Goal: Contribute content: Contribute content

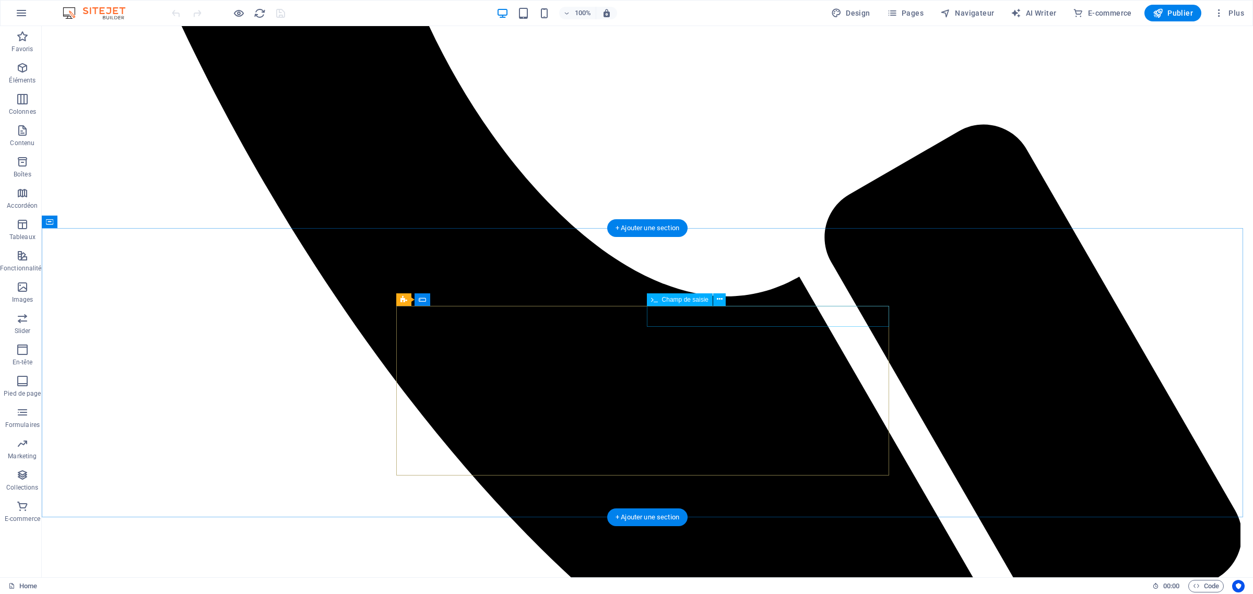
scroll to position [1240, 0]
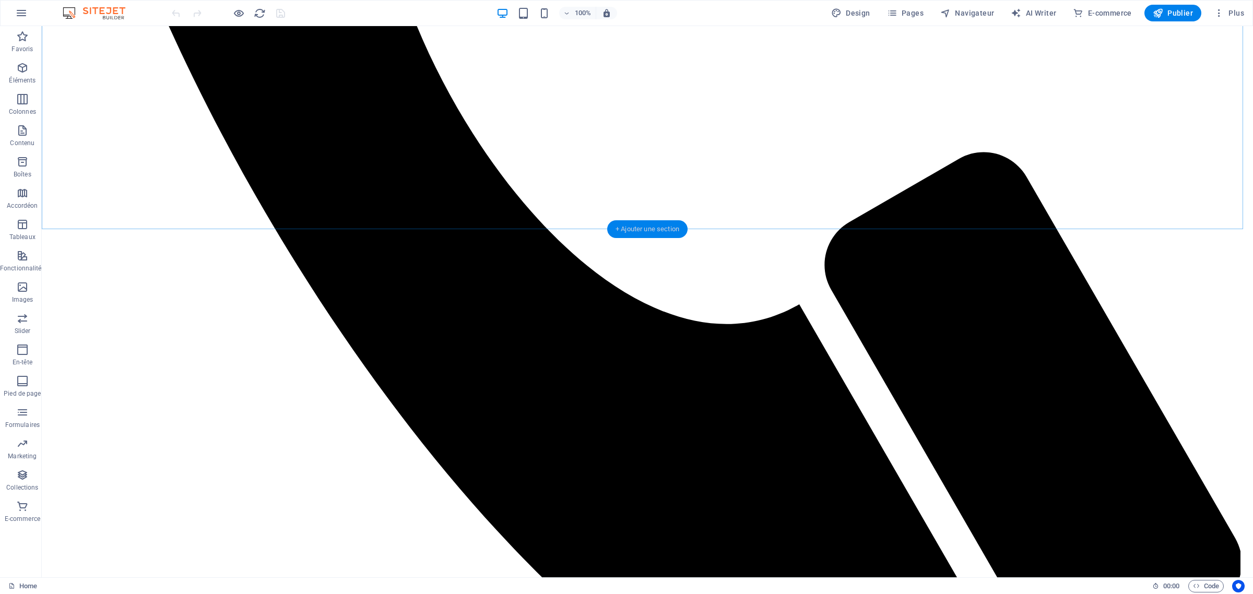
click at [644, 224] on div "+ Ajouter une section" at bounding box center [647, 229] width 80 height 18
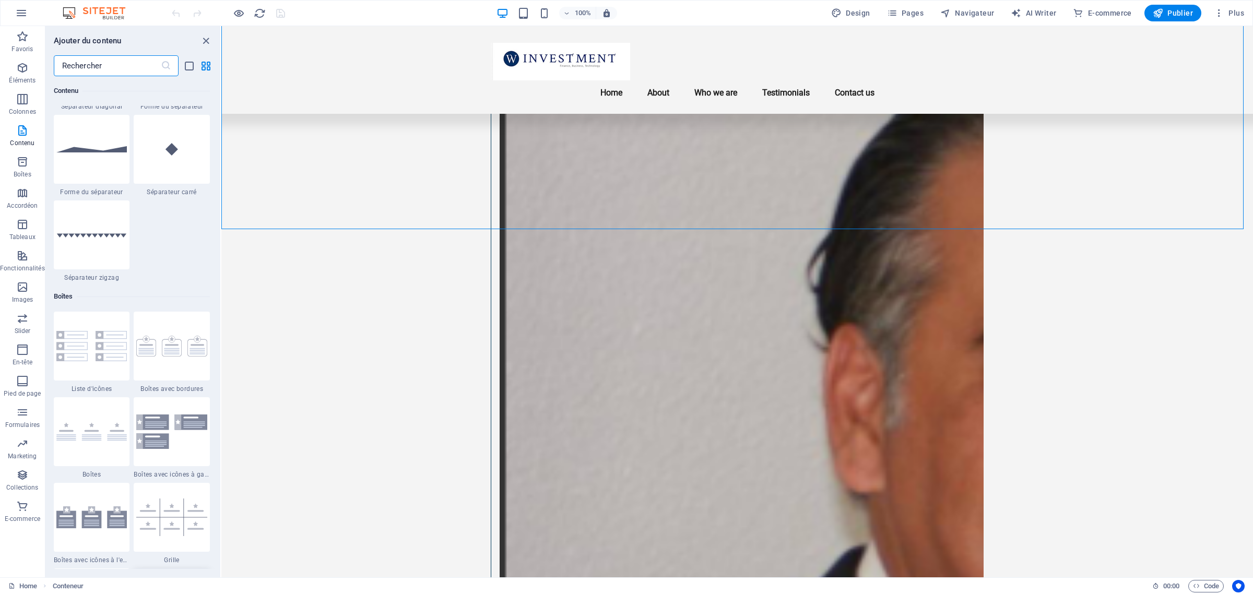
scroll to position [2869, 0]
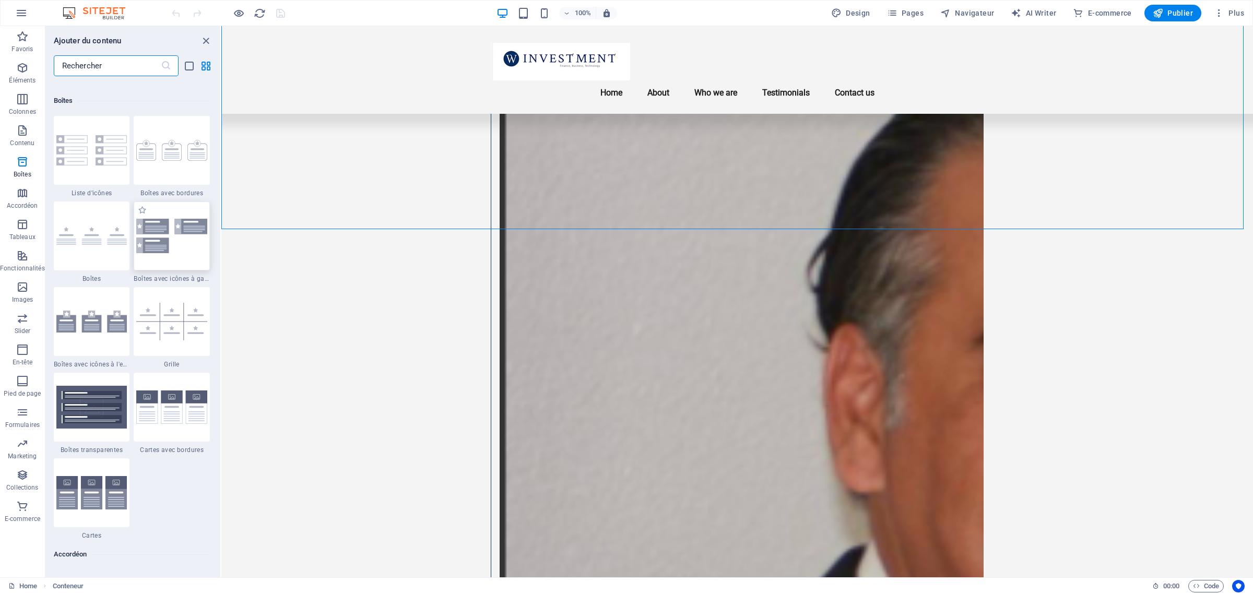
click at [166, 236] on img at bounding box center [171, 236] width 71 height 34
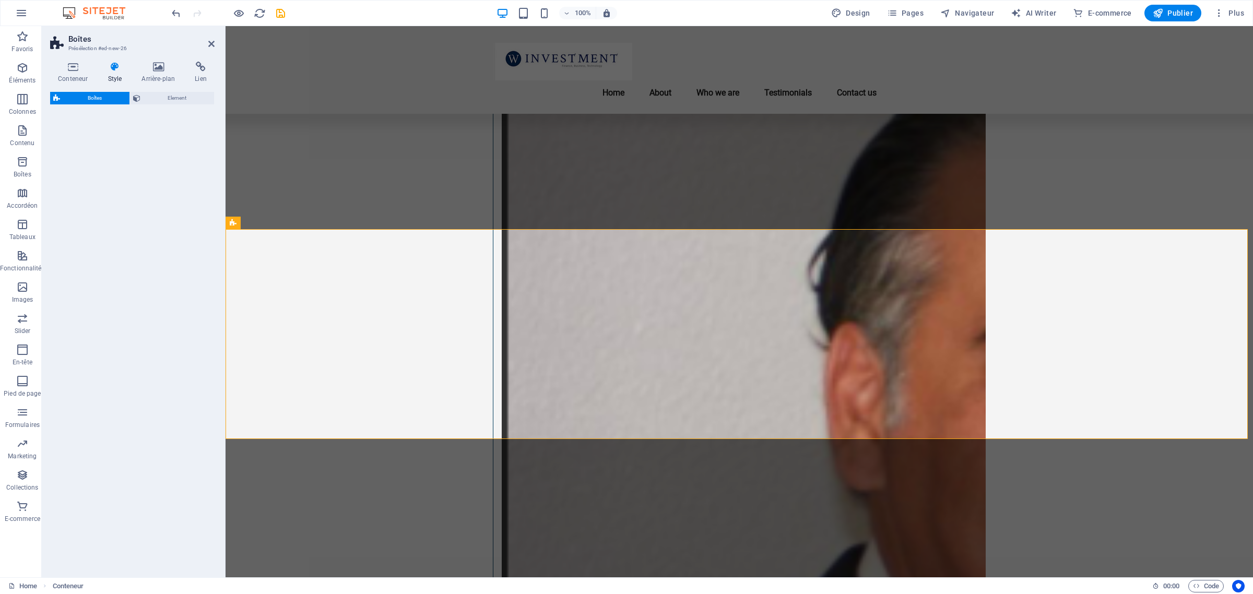
select select "rem"
select select "preset-boxes-v3-icons-left"
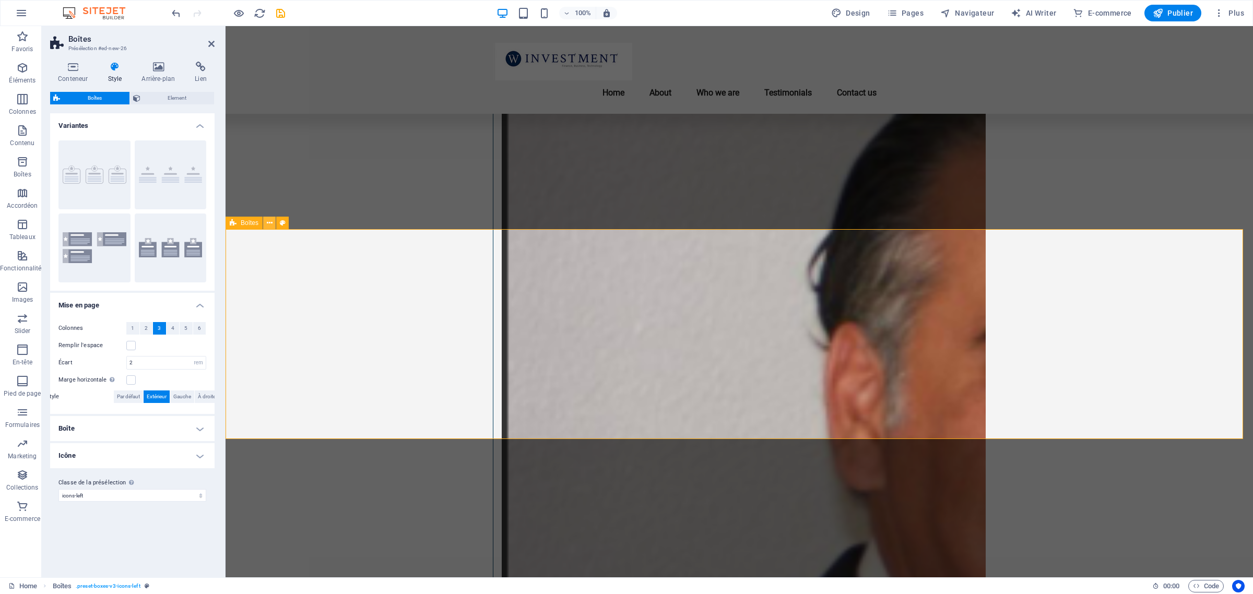
click at [267, 222] on icon at bounding box center [270, 223] width 6 height 11
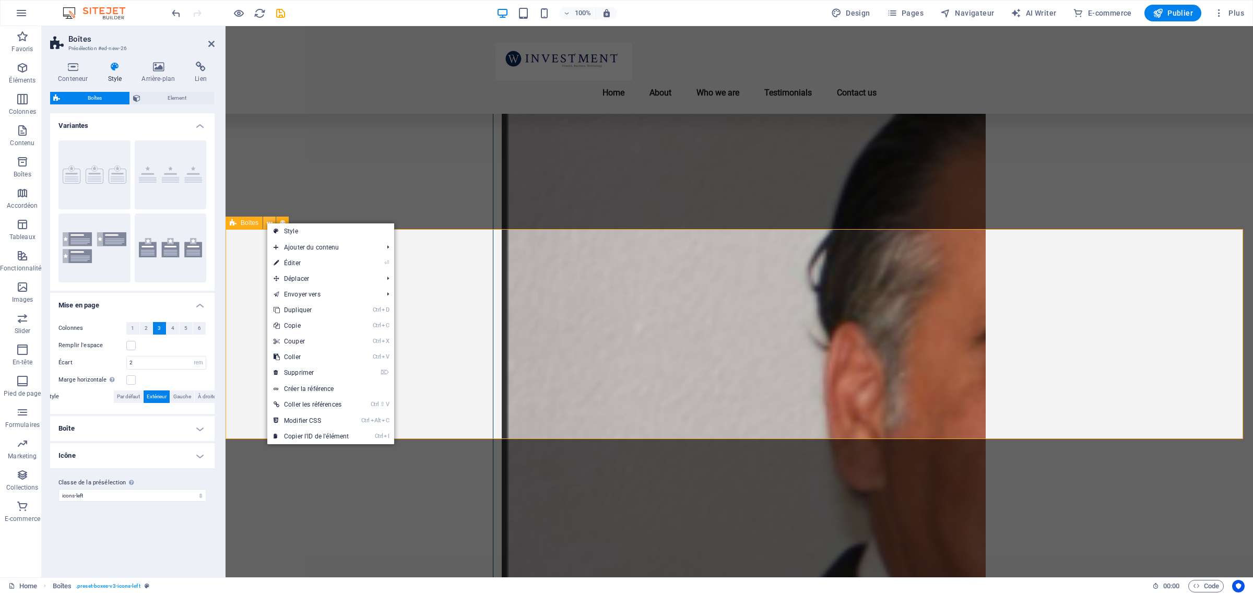
click at [267, 222] on icon at bounding box center [270, 223] width 6 height 11
click at [171, 335] on div "Colonnes 1 2 3 4 5 6 Remplir l'espace Écart 2 px rem % vh vw [PERSON_NAME] hori…" at bounding box center [132, 363] width 169 height 102
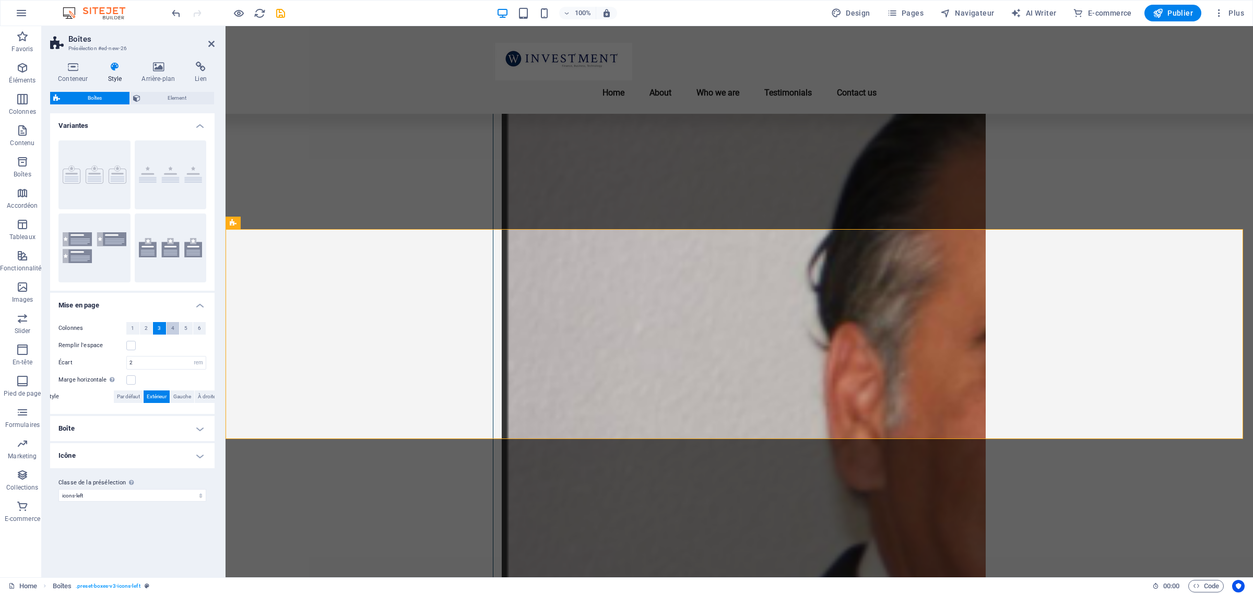
click at [170, 328] on button "4" at bounding box center [173, 328] width 13 height 13
click at [170, 363] on input "2" at bounding box center [166, 363] width 79 height 13
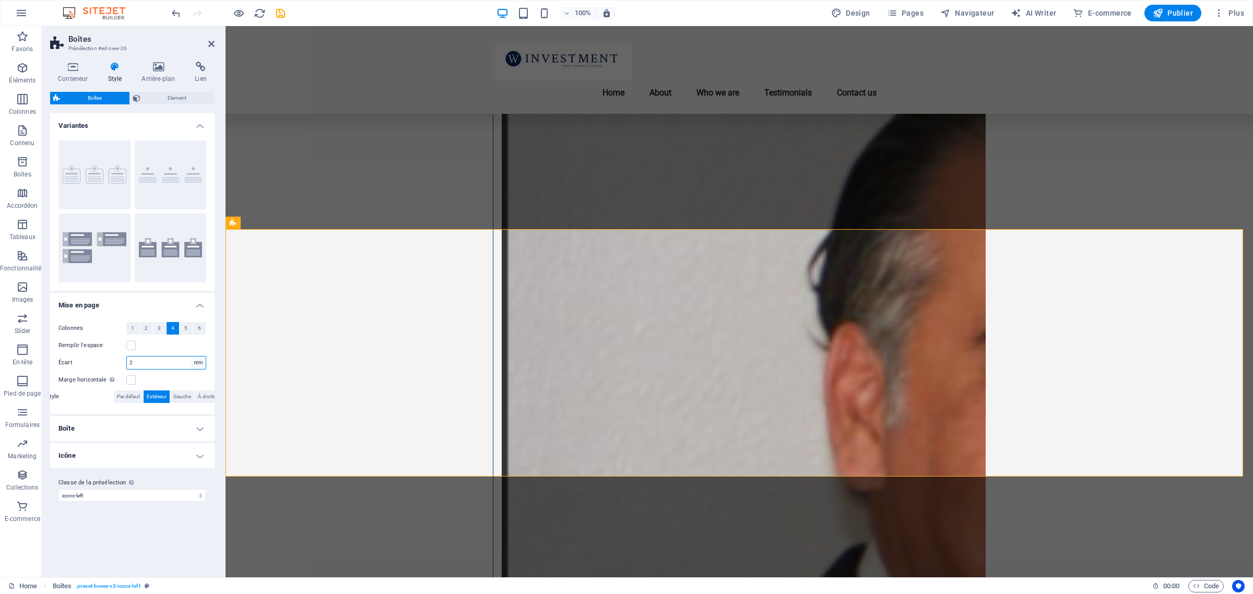
click at [200, 363] on select "px rem % vh vw" at bounding box center [198, 363] width 15 height 13
select select "%"
click at [191, 357] on select "px rem % vh vw" at bounding box center [198, 363] width 15 height 13
click at [132, 345] on label at bounding box center [130, 345] width 9 height 9
click at [0, 0] on input "Remplir l'espace" at bounding box center [0, 0] width 0 height 0
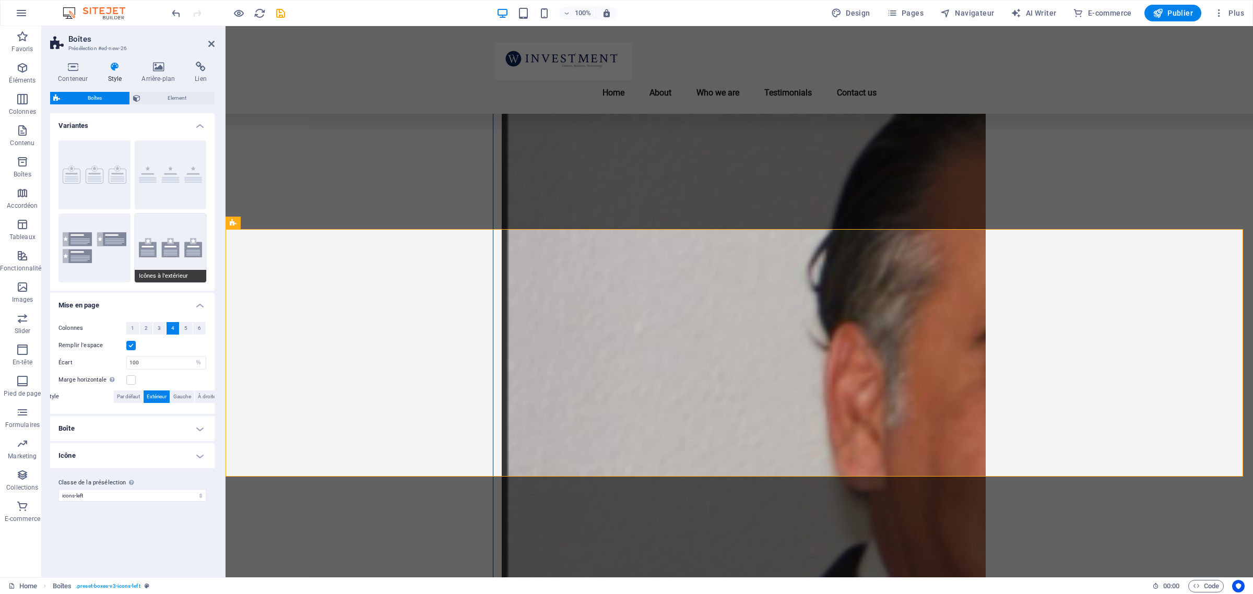
click at [172, 244] on button "Icônes à l'extérieur" at bounding box center [171, 248] width 72 height 69
type input "2"
select select "rem"
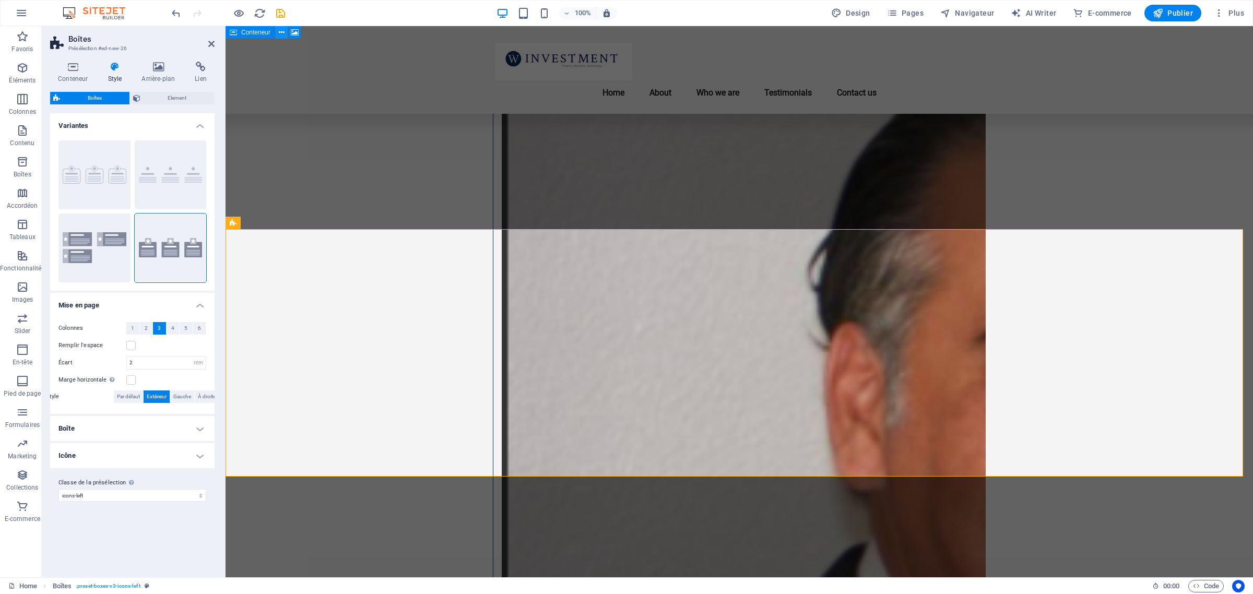
click at [281, 32] on icon at bounding box center [282, 32] width 6 height 11
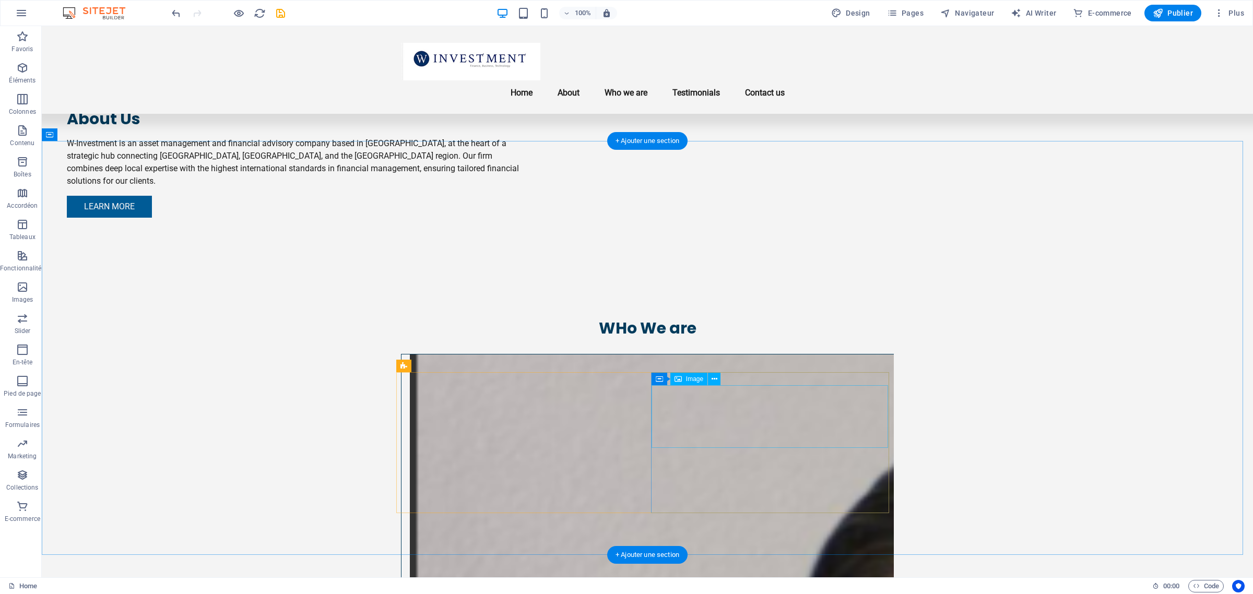
scroll to position [1175, 0]
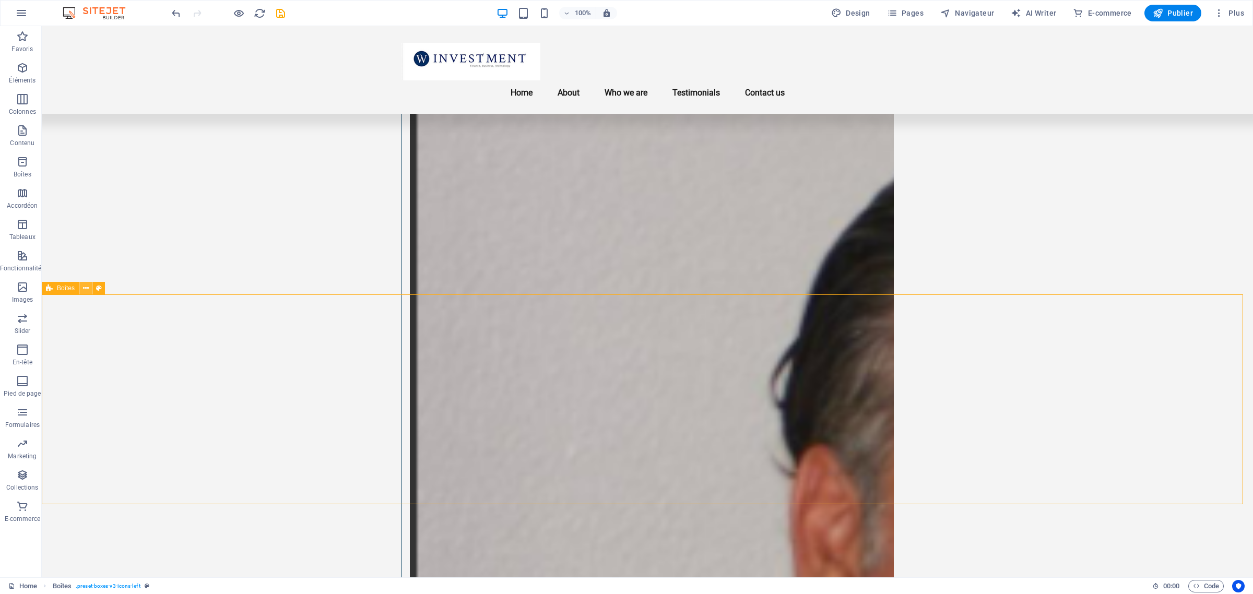
click at [85, 288] on icon at bounding box center [86, 288] width 6 height 11
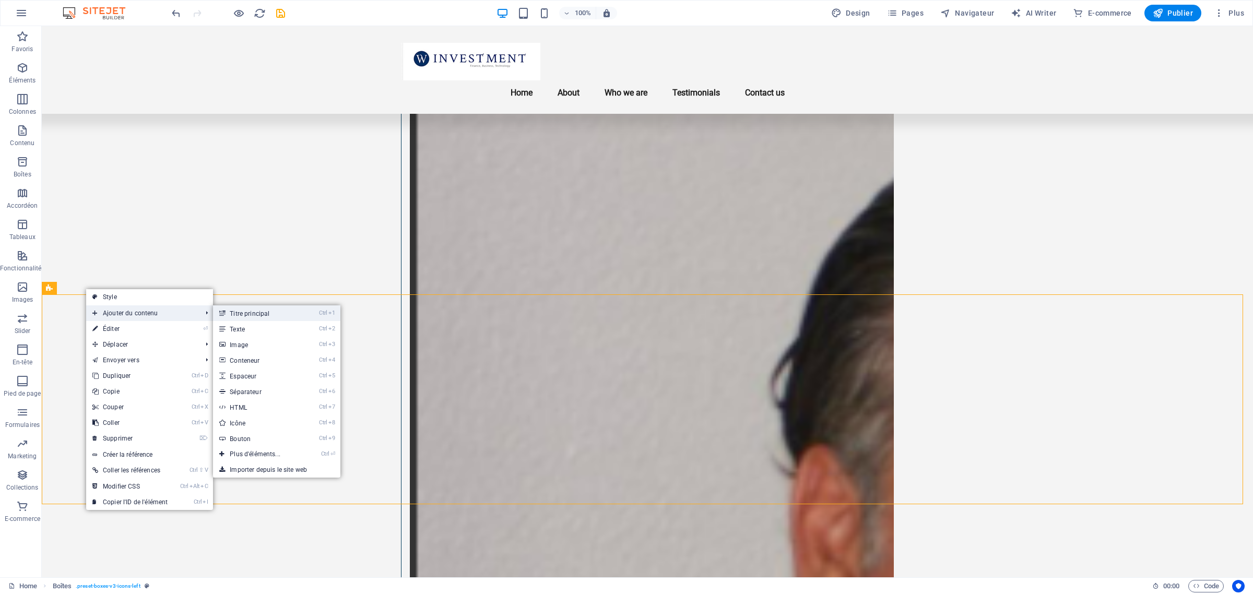
click at [258, 316] on link "Ctrl 1 Titre principal" at bounding box center [257, 313] width 88 height 16
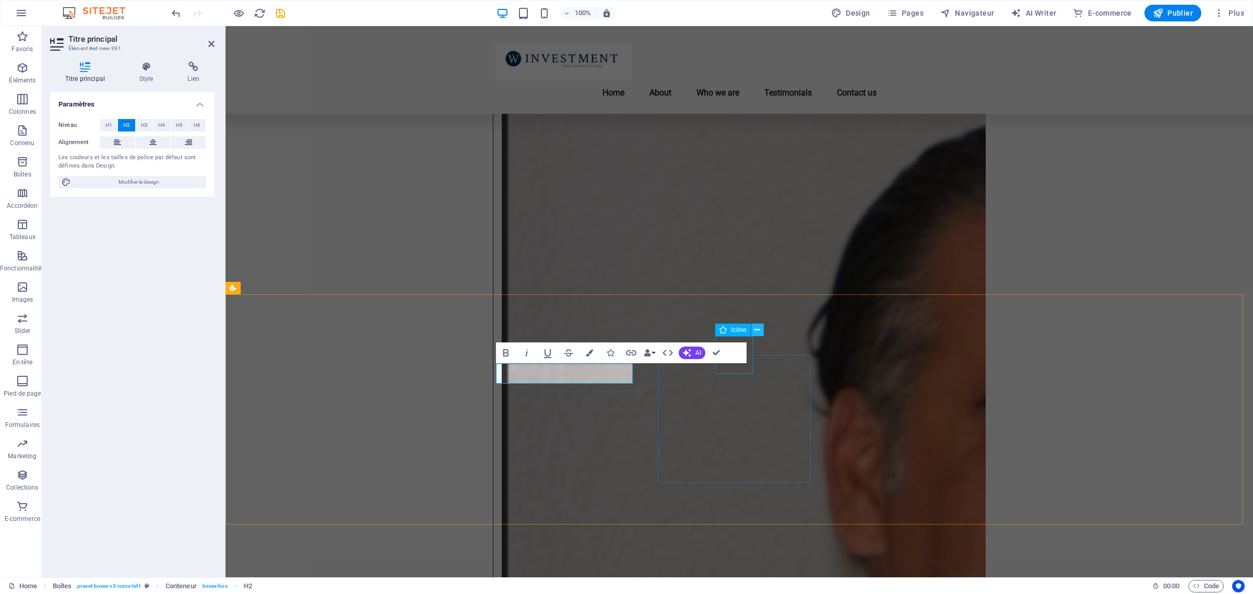
drag, startPoint x: 756, startPoint y: 330, endPoint x: 755, endPoint y: 325, distance: 5.2
click at [755, 325] on icon at bounding box center [757, 330] width 6 height 11
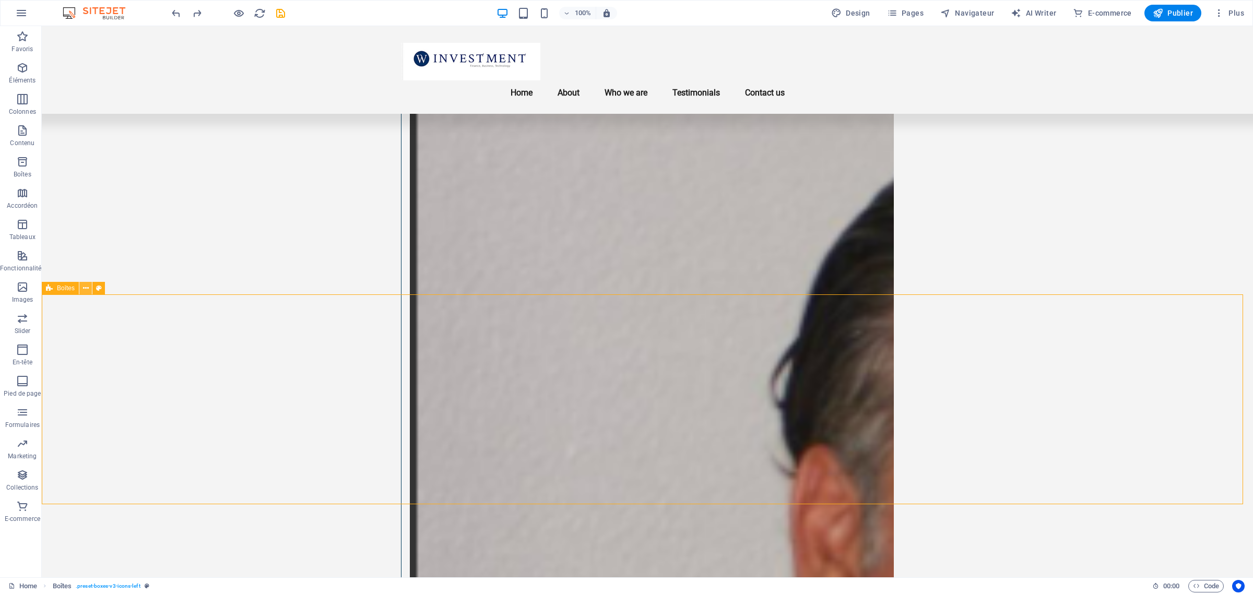
click at [83, 287] on icon at bounding box center [86, 288] width 6 height 11
click at [97, 286] on icon at bounding box center [99, 288] width 6 height 11
select select "rem"
select select "preset-boxes-v3-icons-left"
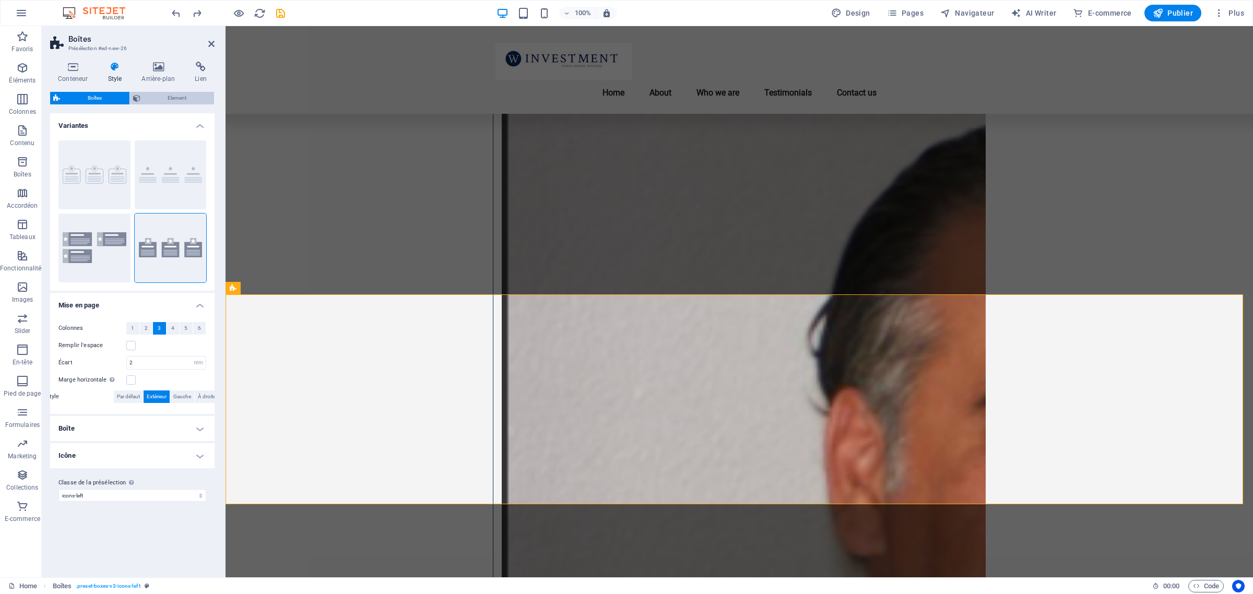
click at [160, 96] on span "Element" at bounding box center [178, 98] width 68 height 13
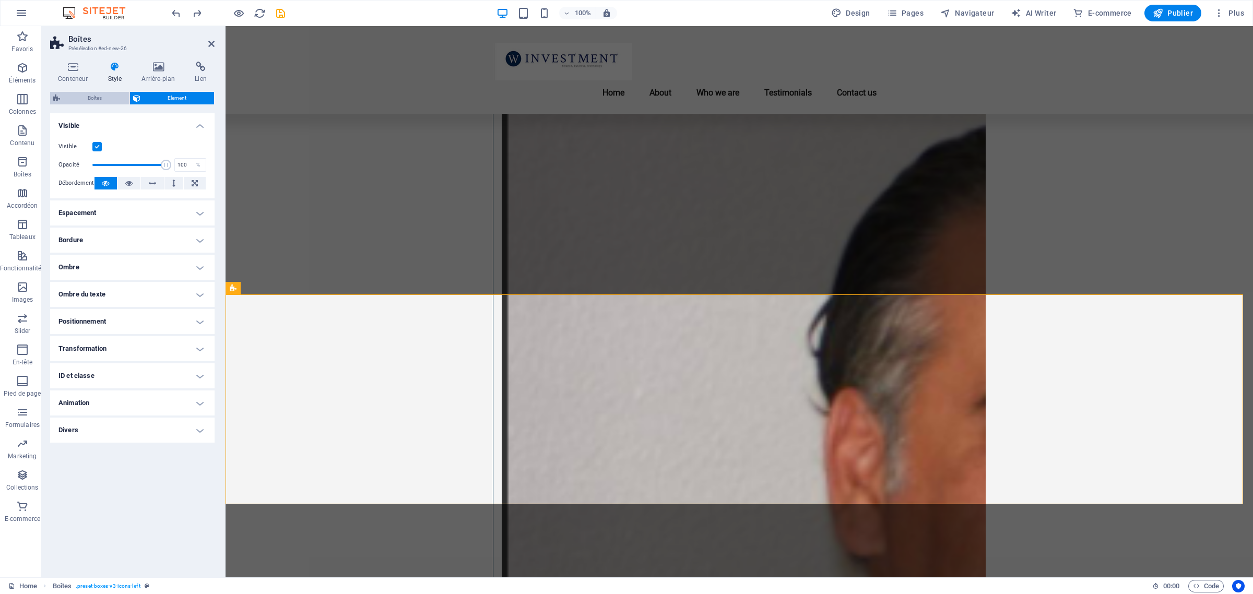
click at [86, 95] on span "Boîtes" at bounding box center [94, 98] width 63 height 13
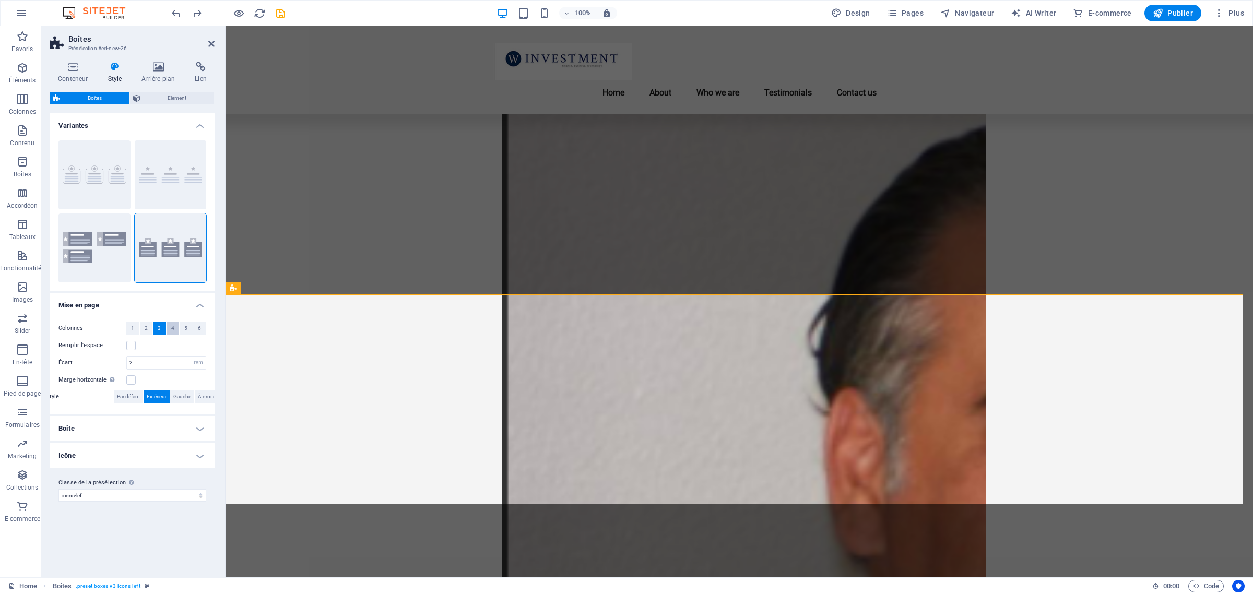
click at [173, 327] on span "4" at bounding box center [172, 328] width 3 height 13
click at [129, 342] on label at bounding box center [130, 345] width 9 height 9
click at [0, 0] on input "Remplir l'espace" at bounding box center [0, 0] width 0 height 0
click at [201, 366] on select "px rem % vh vw" at bounding box center [198, 363] width 15 height 13
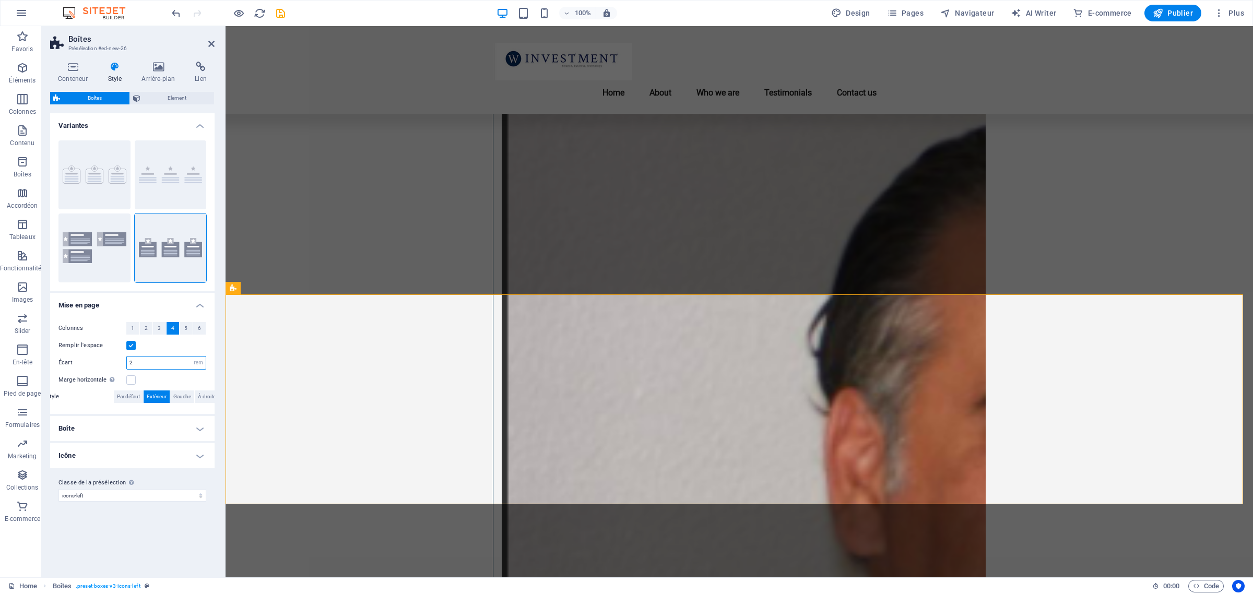
click at [148, 363] on input "2" at bounding box center [166, 363] width 79 height 13
type input "24"
click at [195, 362] on select "px rem % vh vw" at bounding box center [198, 363] width 15 height 13
select select "%"
click at [191, 357] on select "px rem % vh vw" at bounding box center [198, 363] width 15 height 13
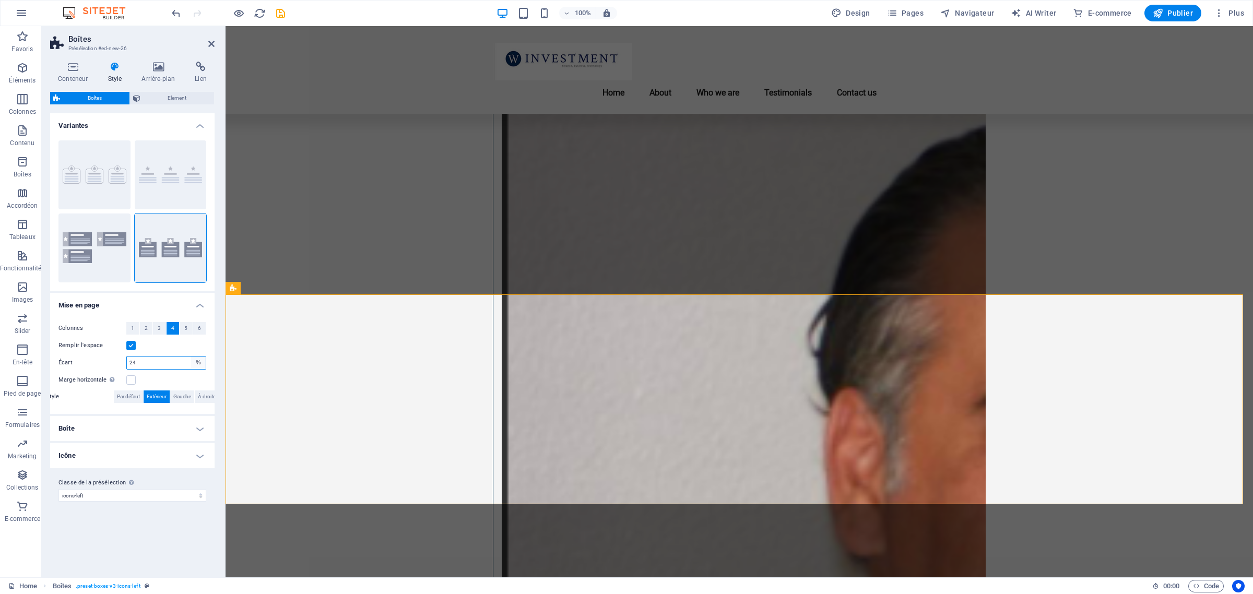
type input "100"
click at [198, 363] on select "px rem % vh vw" at bounding box center [198, 363] width 15 height 13
select select "px"
click at [191, 357] on select "px rem % vh vw" at bounding box center [198, 363] width 15 height 13
click at [158, 431] on h4 "Boîte" at bounding box center [132, 428] width 164 height 25
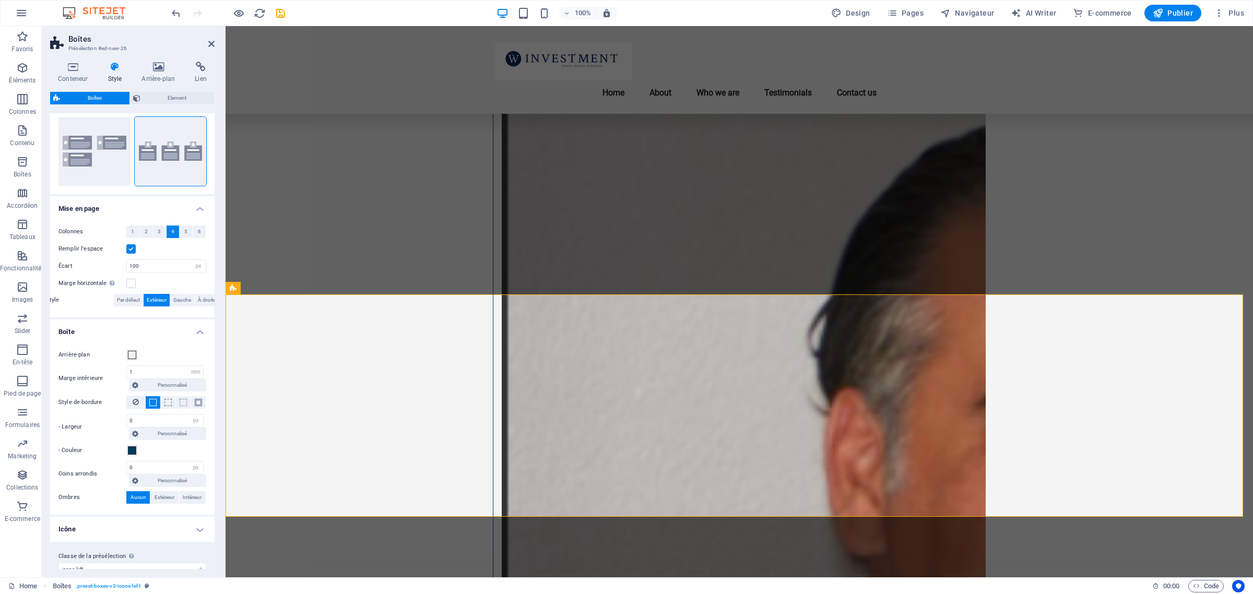
scroll to position [111, 0]
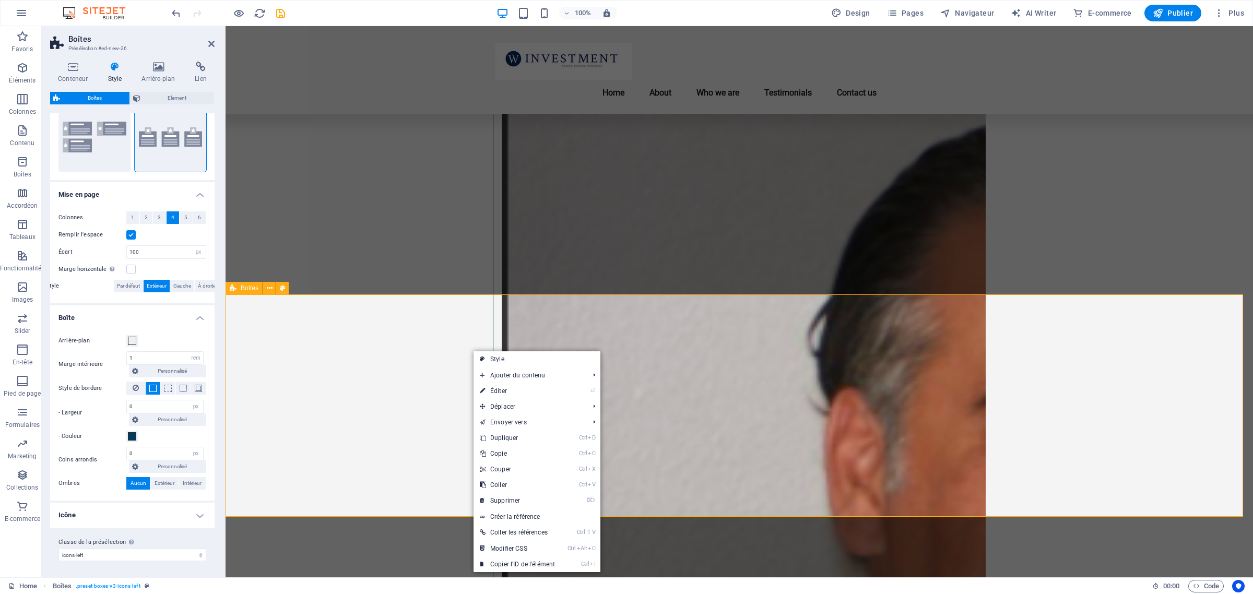
drag, startPoint x: 331, startPoint y: 429, endPoint x: 373, endPoint y: 402, distance: 49.8
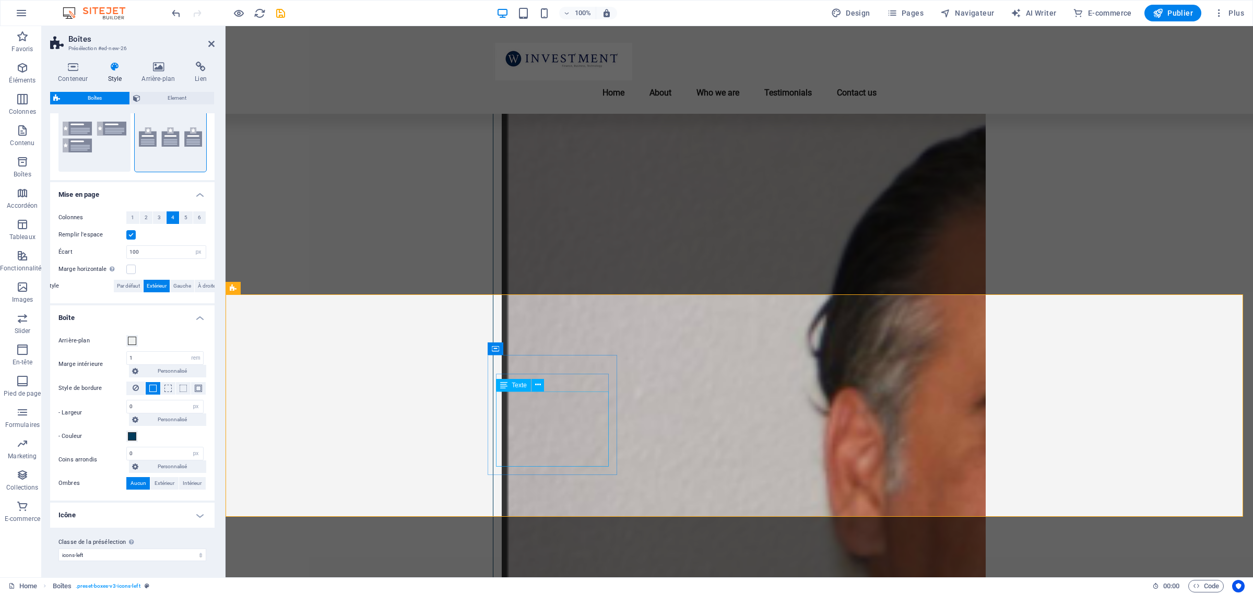
click at [575, 330] on icon at bounding box center [576, 330] width 6 height 11
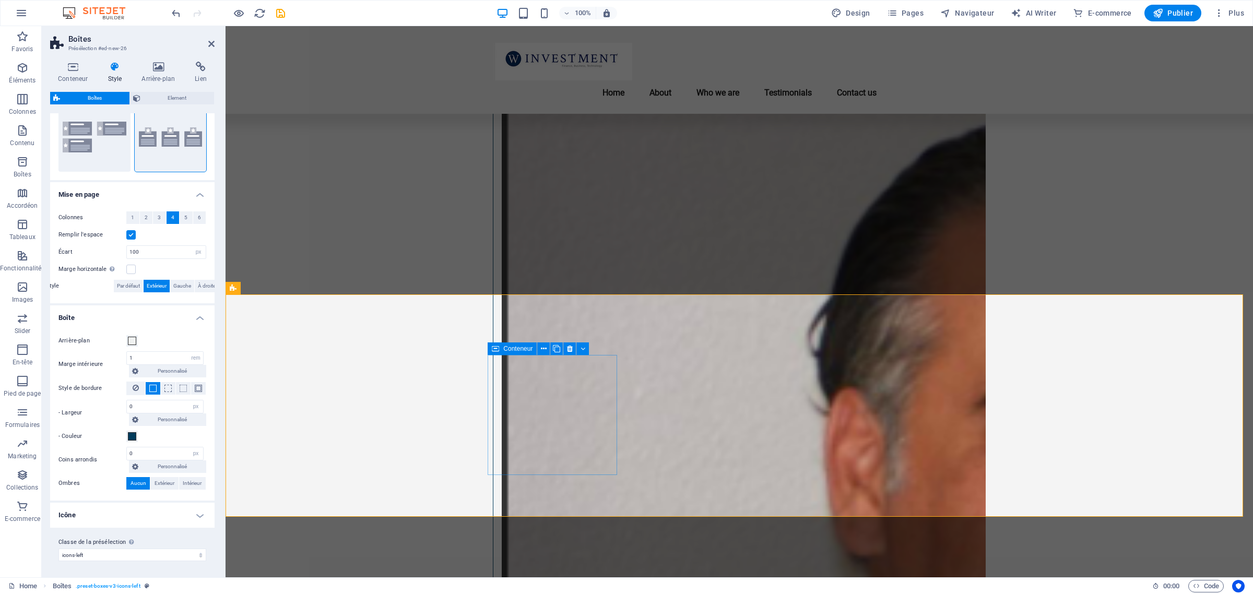
click at [507, 346] on span "Conteneur" at bounding box center [517, 349] width 29 height 6
click at [507, 351] on span "Conteneur" at bounding box center [517, 349] width 29 height 6
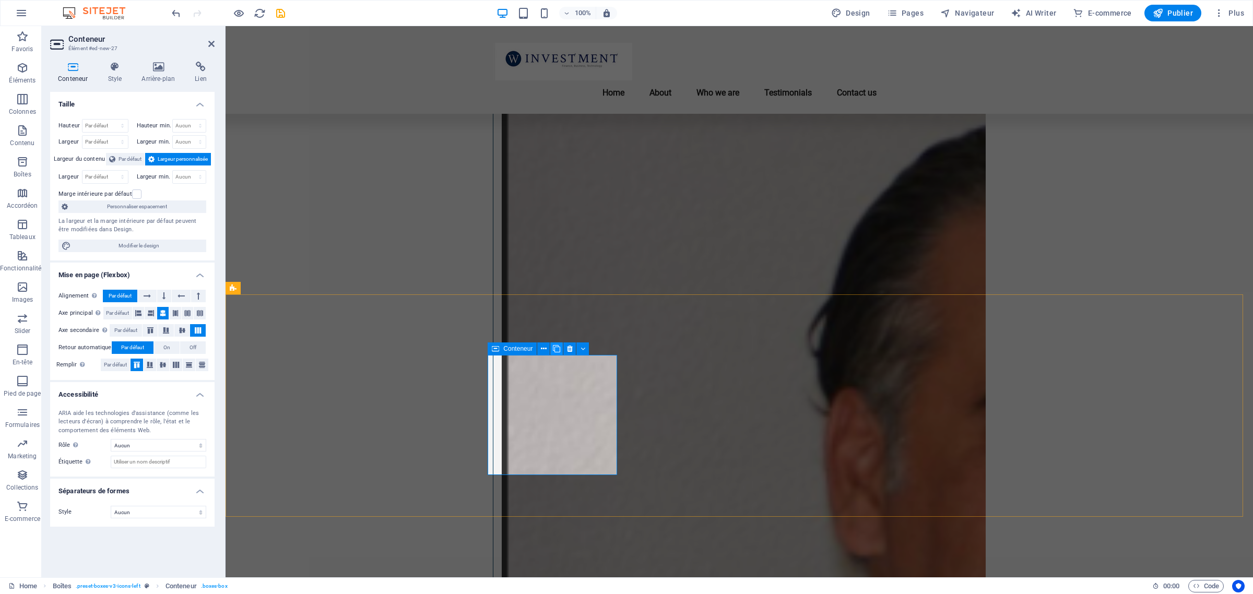
click at [554, 348] on icon at bounding box center [556, 348] width 7 height 11
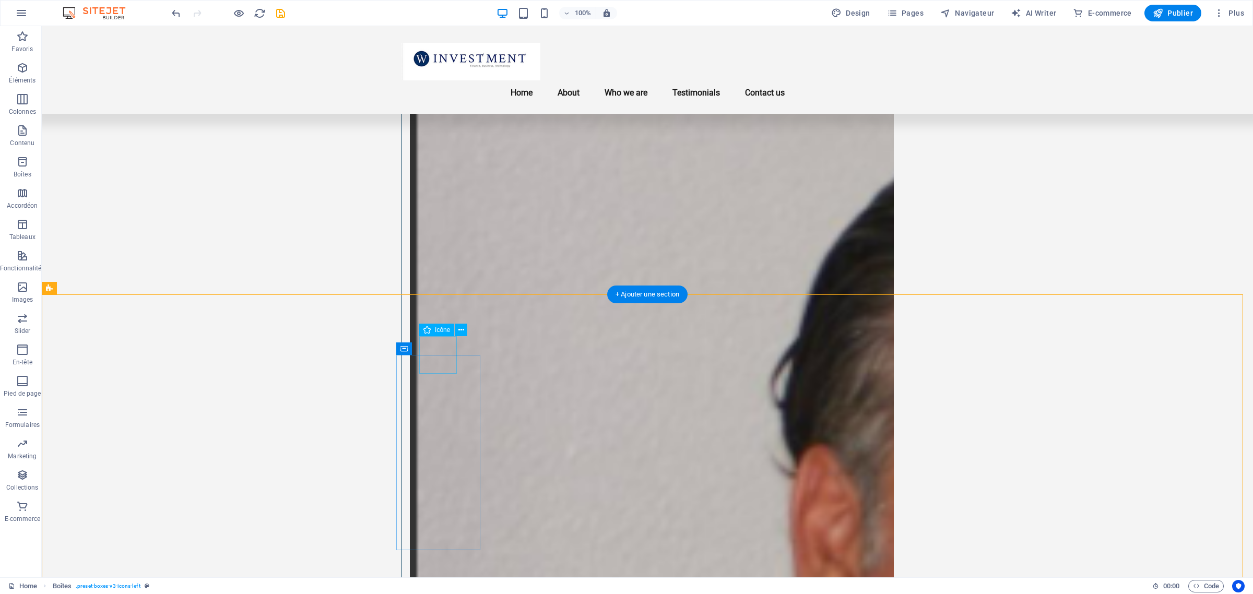
click at [443, 327] on span "Icône" at bounding box center [442, 330] width 15 height 6
click at [460, 328] on icon at bounding box center [461, 330] width 6 height 11
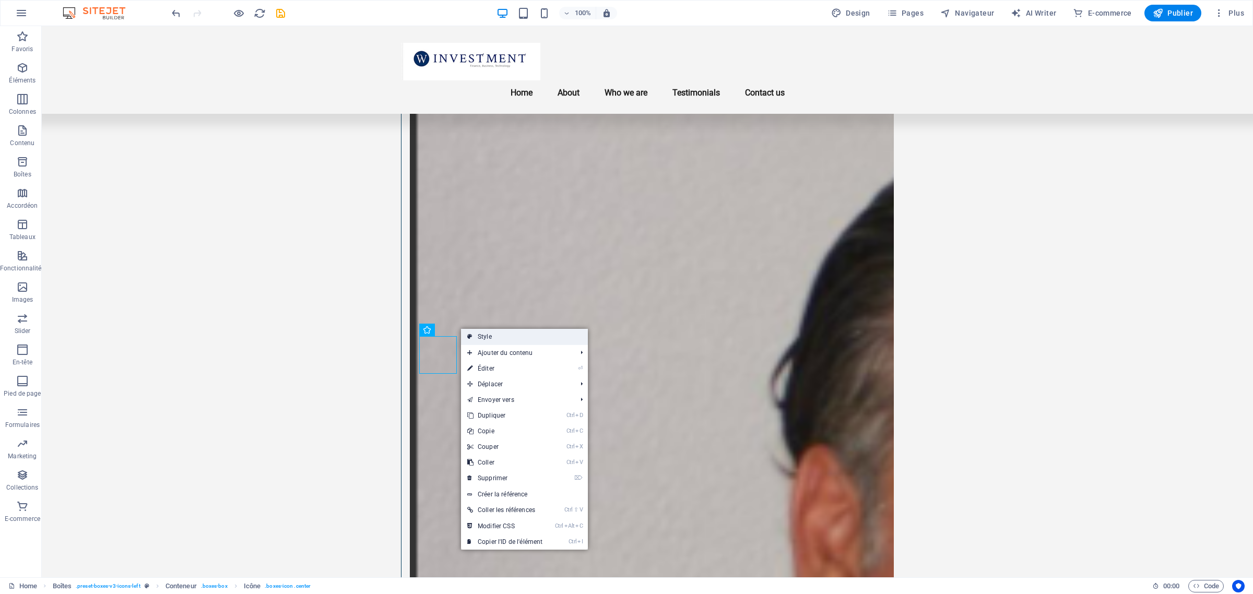
click at [489, 338] on link "Style" at bounding box center [524, 337] width 127 height 16
select select "px"
select select "rem"
select select "px"
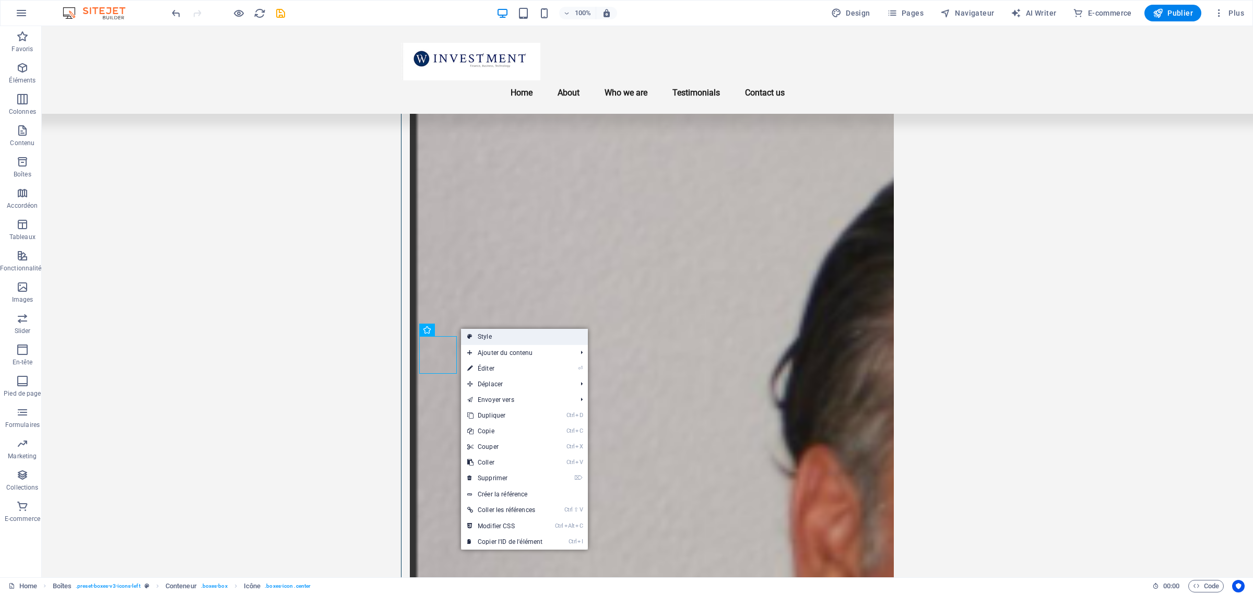
select select "preset-boxes-v3-icons-left"
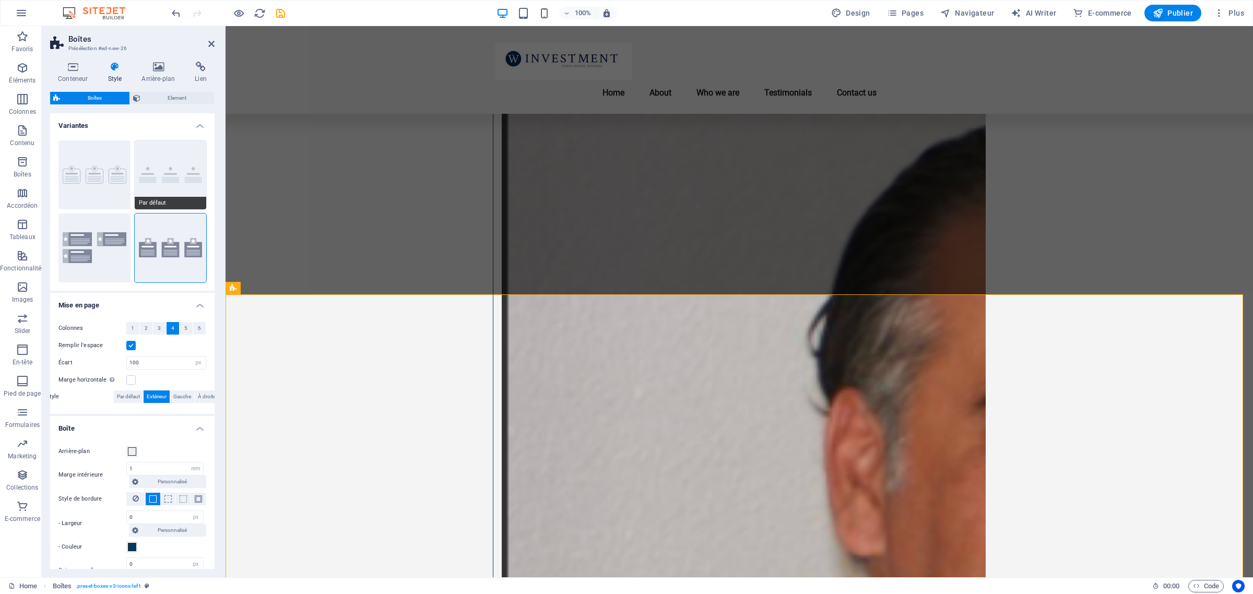
click at [155, 183] on button "Par défaut" at bounding box center [171, 174] width 72 height 69
type input "2"
select select "rem"
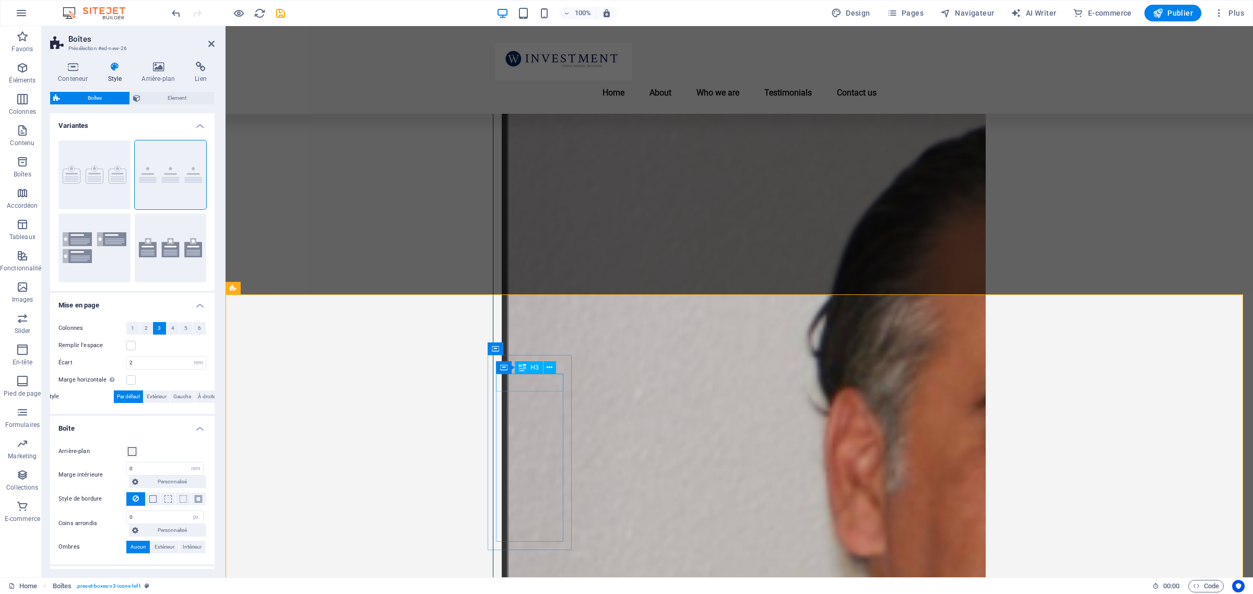
click at [161, 241] on button "Icônes à l'extérieur" at bounding box center [171, 248] width 72 height 69
type input "1"
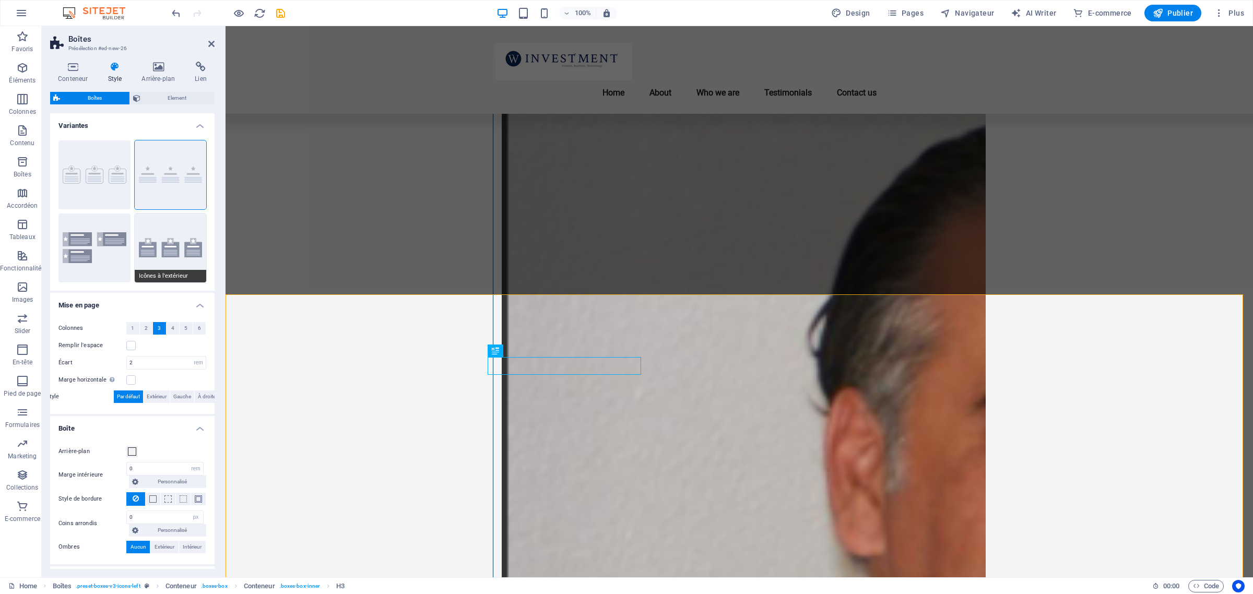
type input "0"
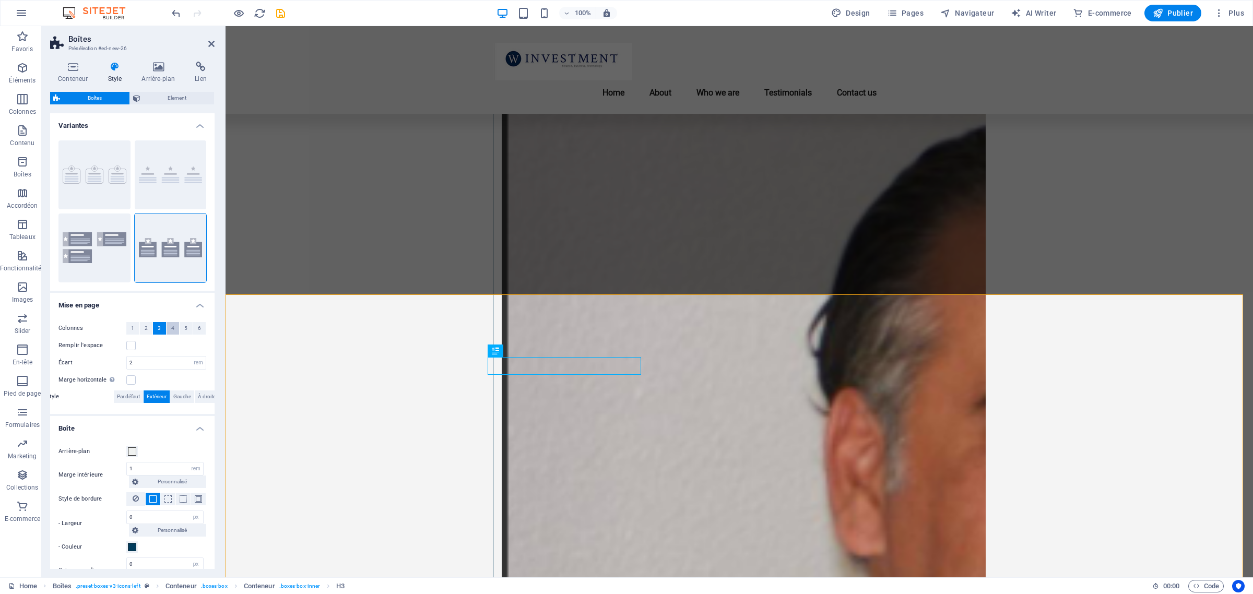
click at [173, 329] on button "4" at bounding box center [173, 328] width 13 height 13
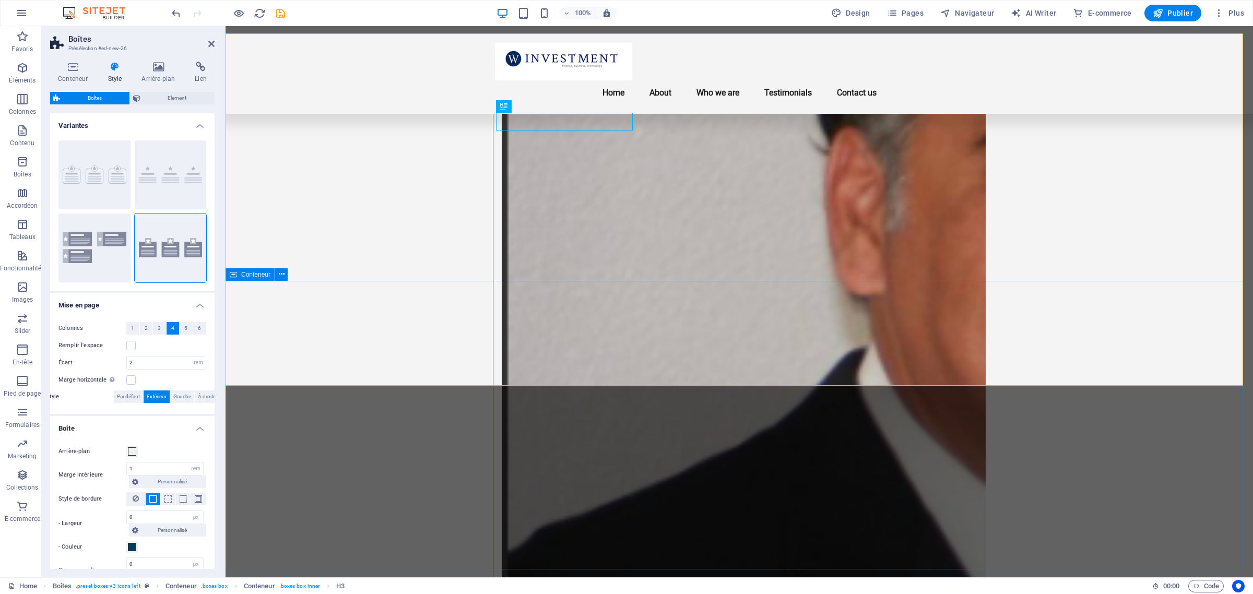
scroll to position [1240, 0]
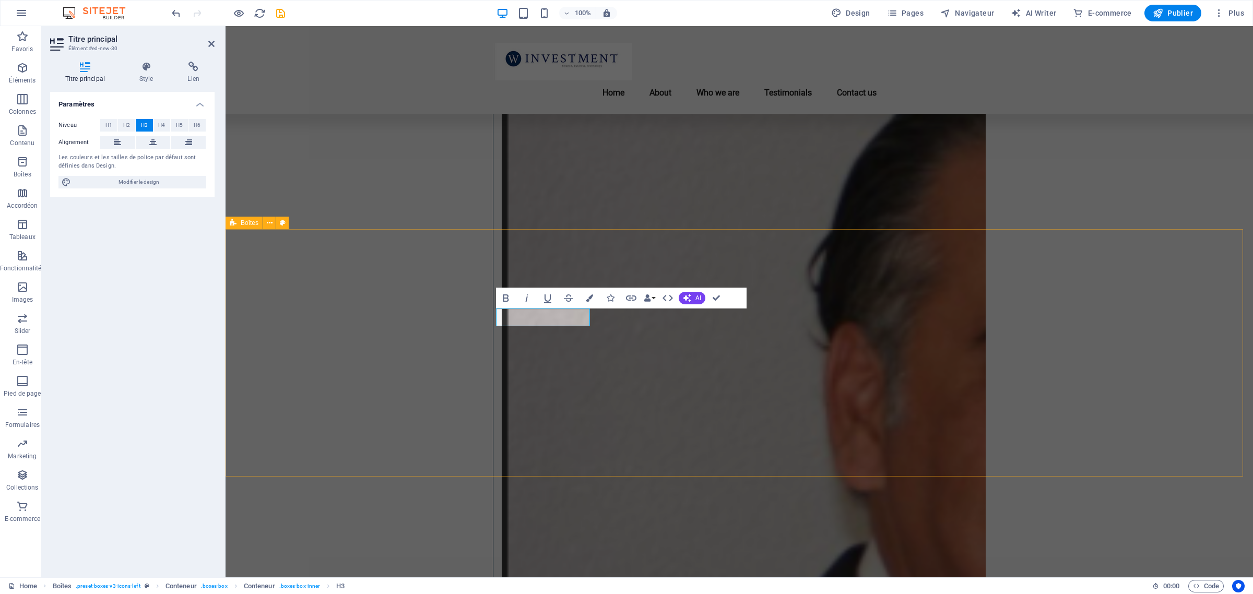
scroll to position [0, 3]
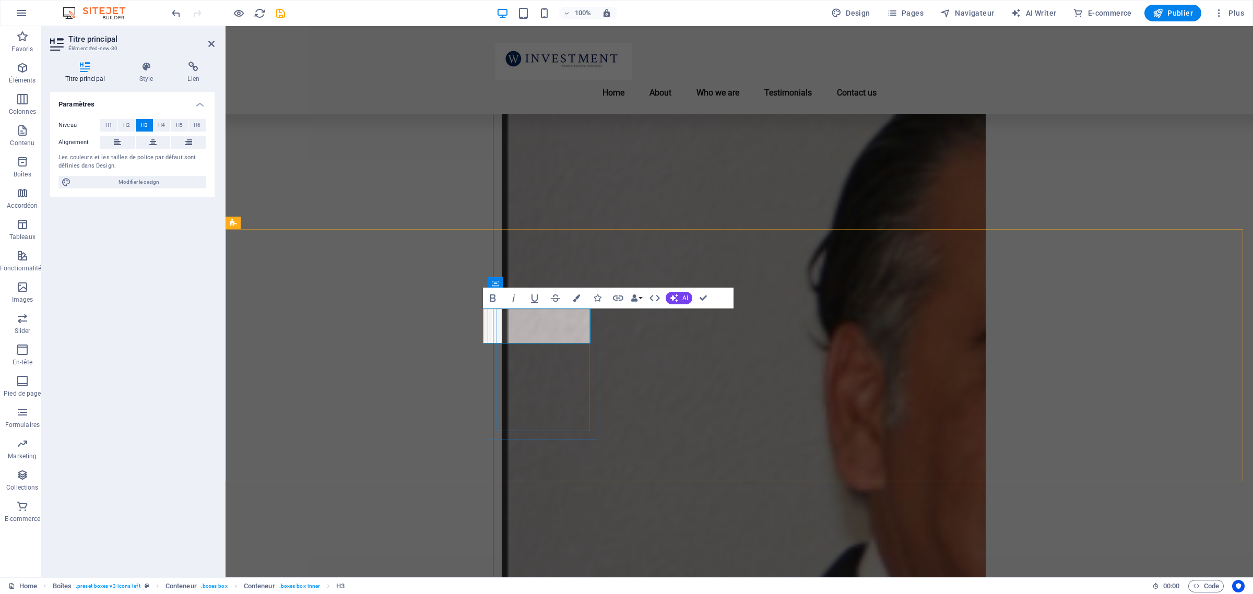
scroll to position [0, 9]
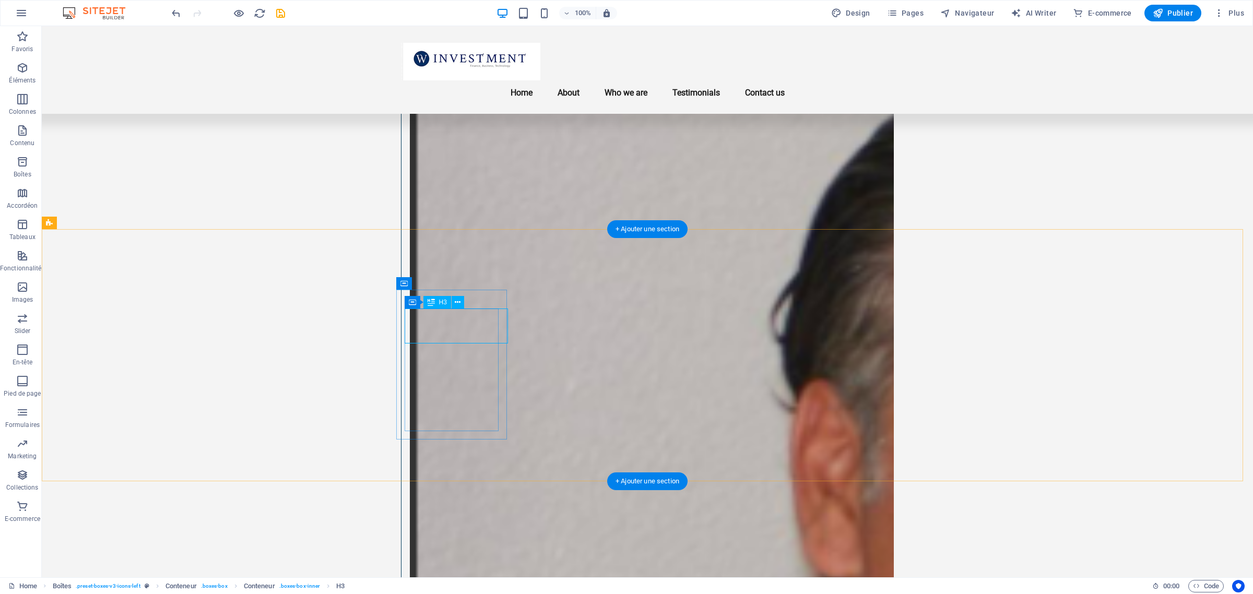
click at [440, 302] on span "H3" at bounding box center [443, 302] width 8 height 6
click at [455, 305] on icon at bounding box center [458, 302] width 6 height 11
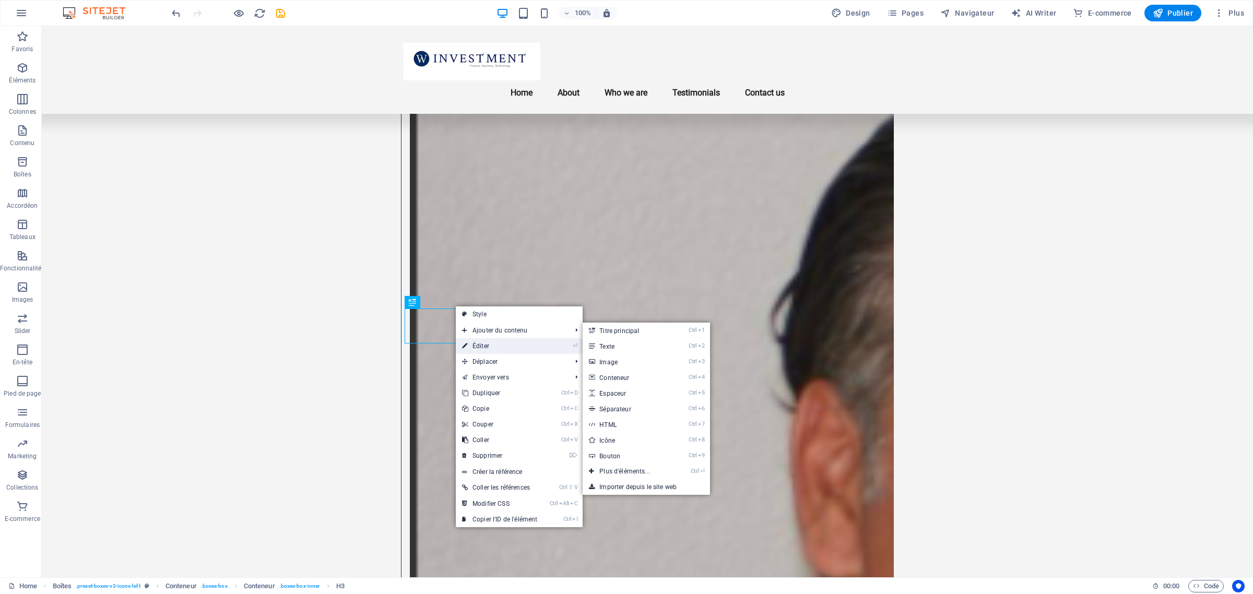
click at [483, 347] on link "⏎ Éditer" at bounding box center [500, 346] width 88 height 16
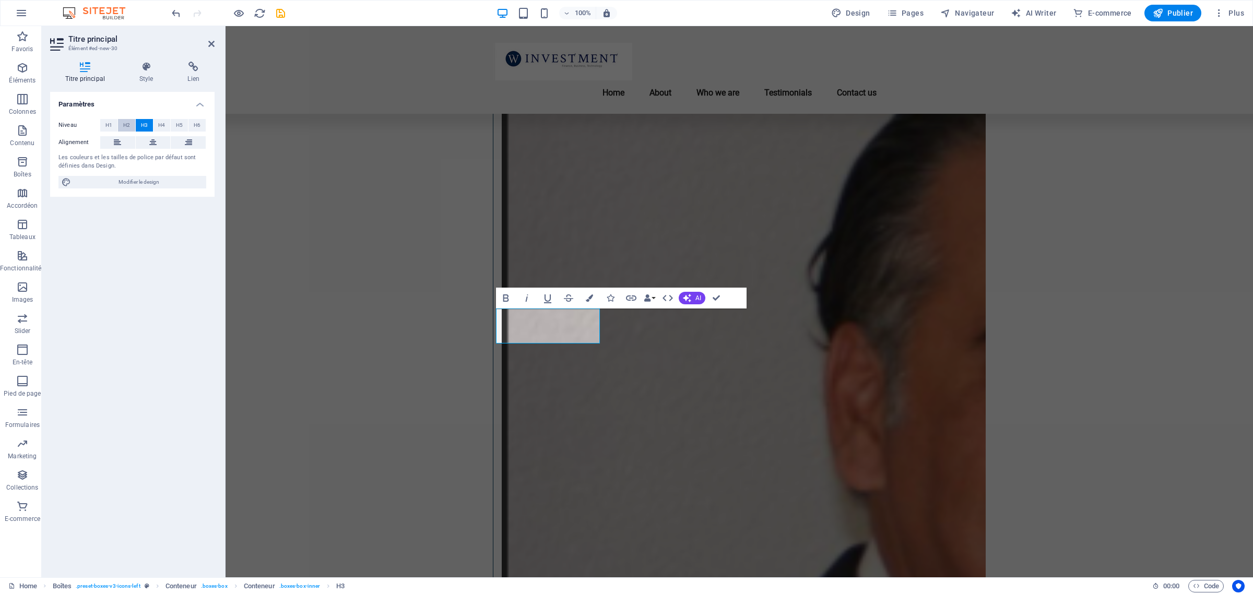
click at [128, 124] on span "H2" at bounding box center [126, 125] width 7 height 13
click at [108, 124] on span "H1" at bounding box center [108, 125] width 7 height 13
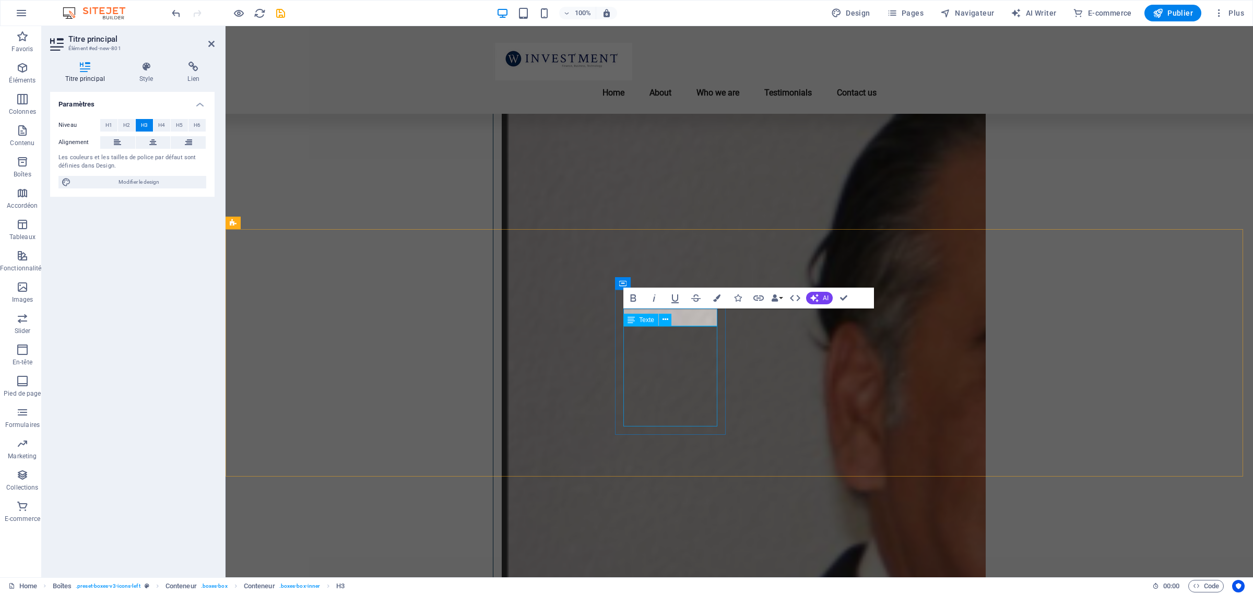
scroll to position [0, 3]
click at [635, 299] on icon "button" at bounding box center [634, 297] width 6 height 7
click at [122, 124] on button "H2" at bounding box center [126, 125] width 17 height 13
click at [105, 126] on span "H1" at bounding box center [108, 125] width 7 height 13
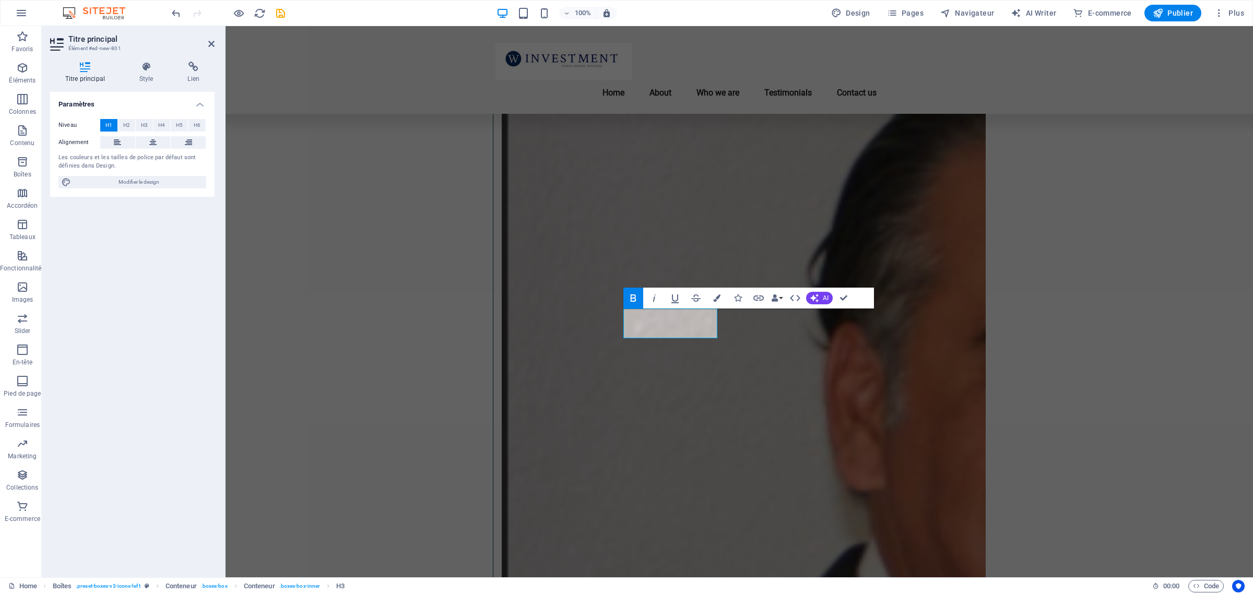
click at [111, 126] on span "H1" at bounding box center [108, 125] width 7 height 13
click at [109, 122] on span "H1" at bounding box center [108, 125] width 7 height 13
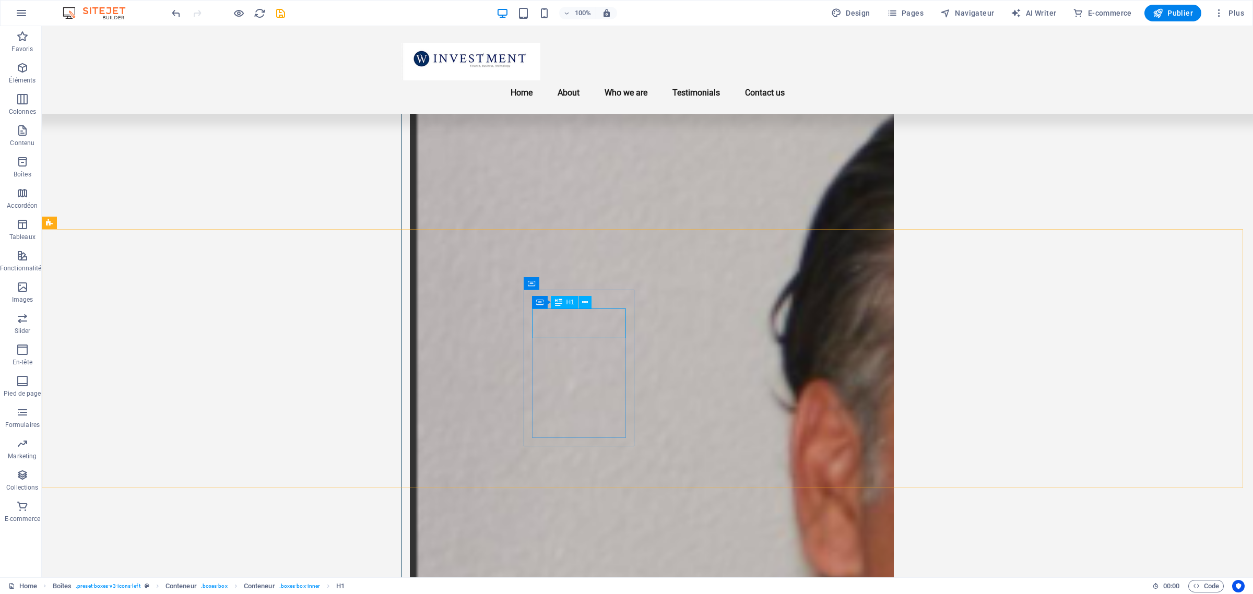
click at [564, 305] on div "H1" at bounding box center [565, 302] width 28 height 13
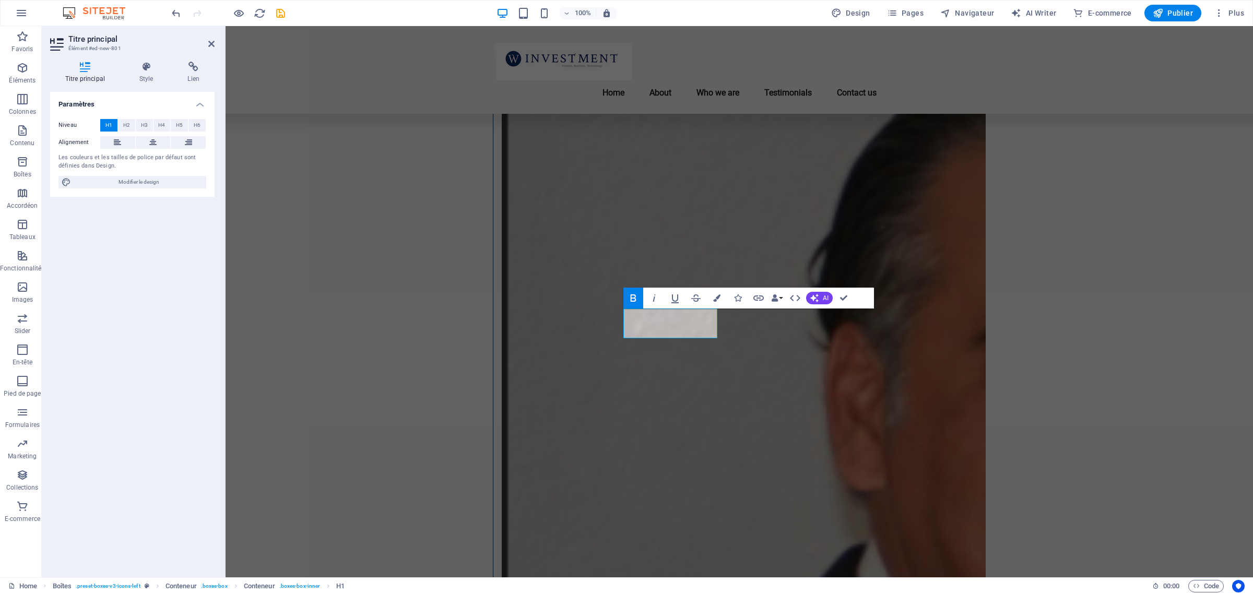
click at [112, 124] on button "H1" at bounding box center [108, 125] width 17 height 13
click at [158, 141] on button at bounding box center [153, 142] width 35 height 13
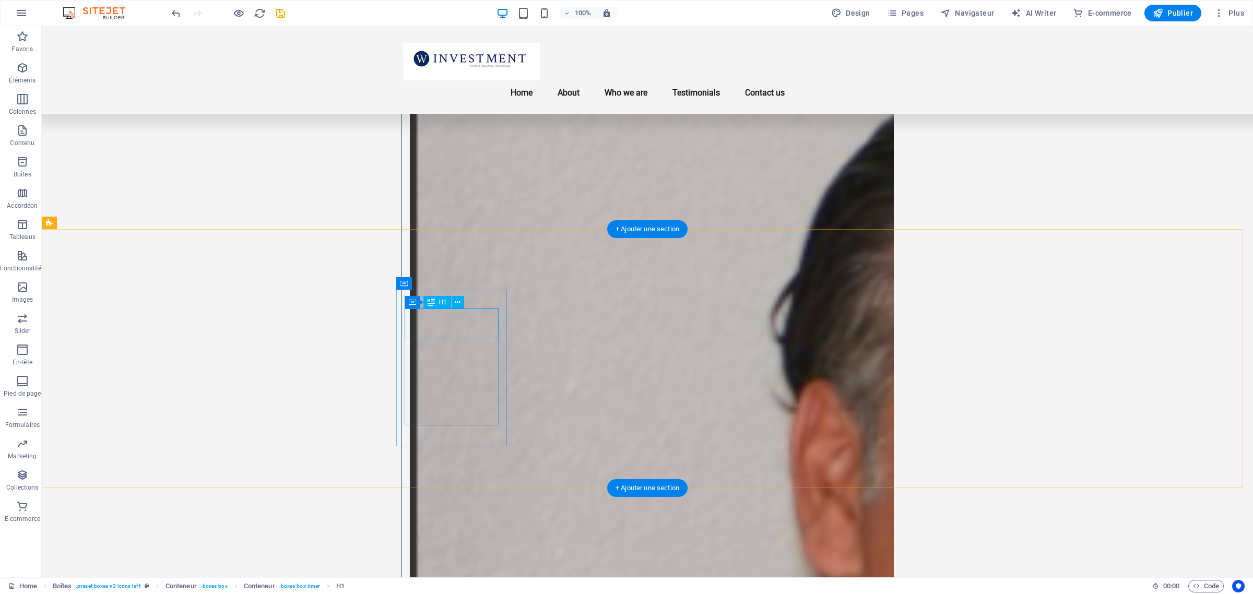
click at [443, 301] on span "H1" at bounding box center [443, 302] width 8 height 6
click at [455, 301] on icon at bounding box center [458, 302] width 6 height 11
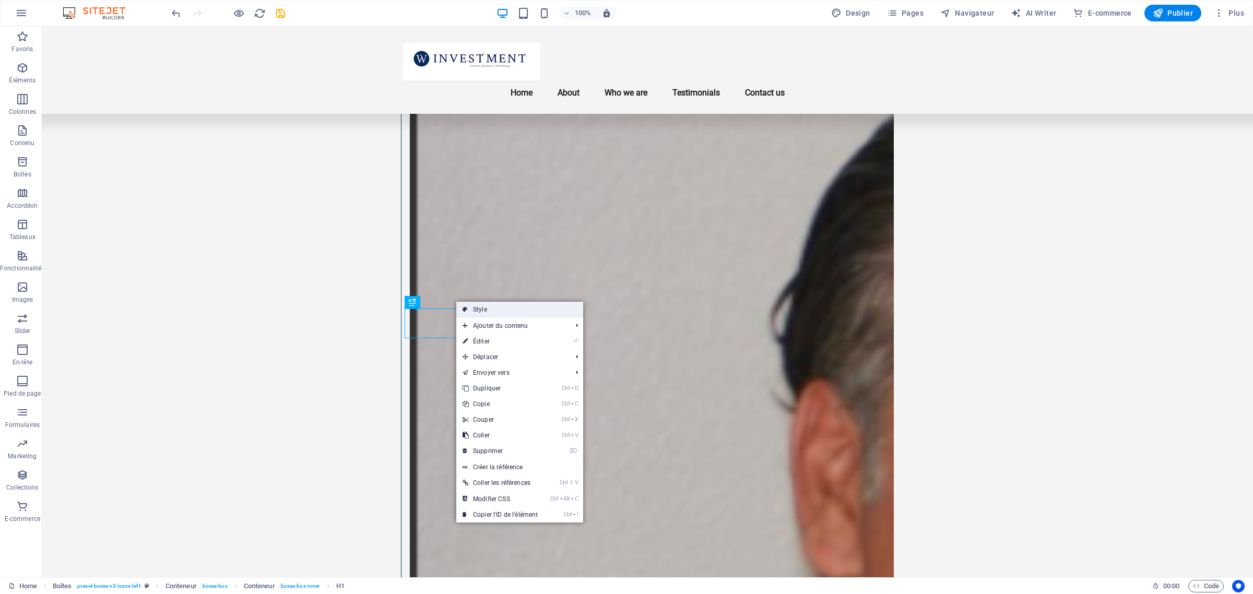
click at [481, 309] on link "Style" at bounding box center [519, 310] width 127 height 16
select select "rem"
select select "px"
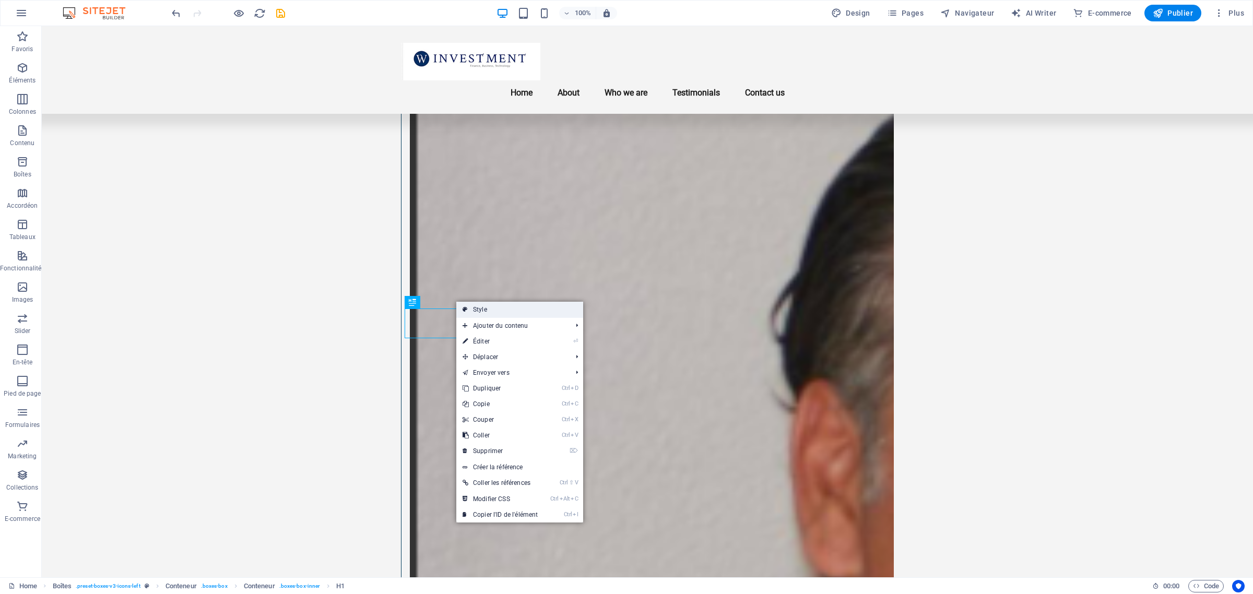
select select "preset-boxes-v3-icons-left"
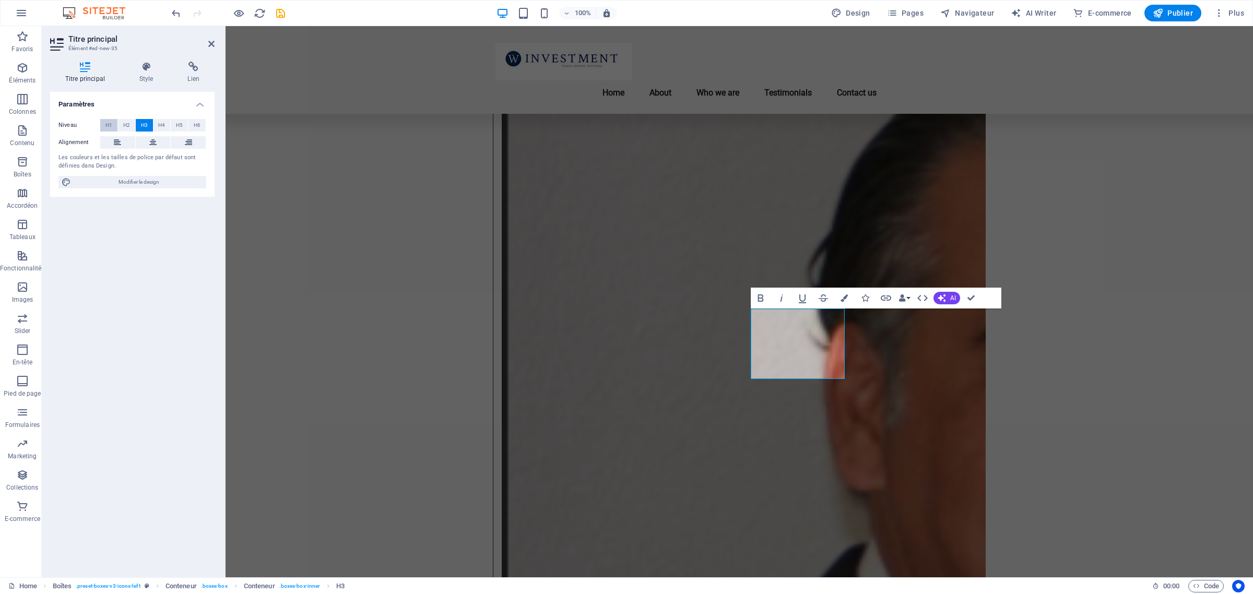
click at [105, 123] on span "H1" at bounding box center [108, 125] width 7 height 13
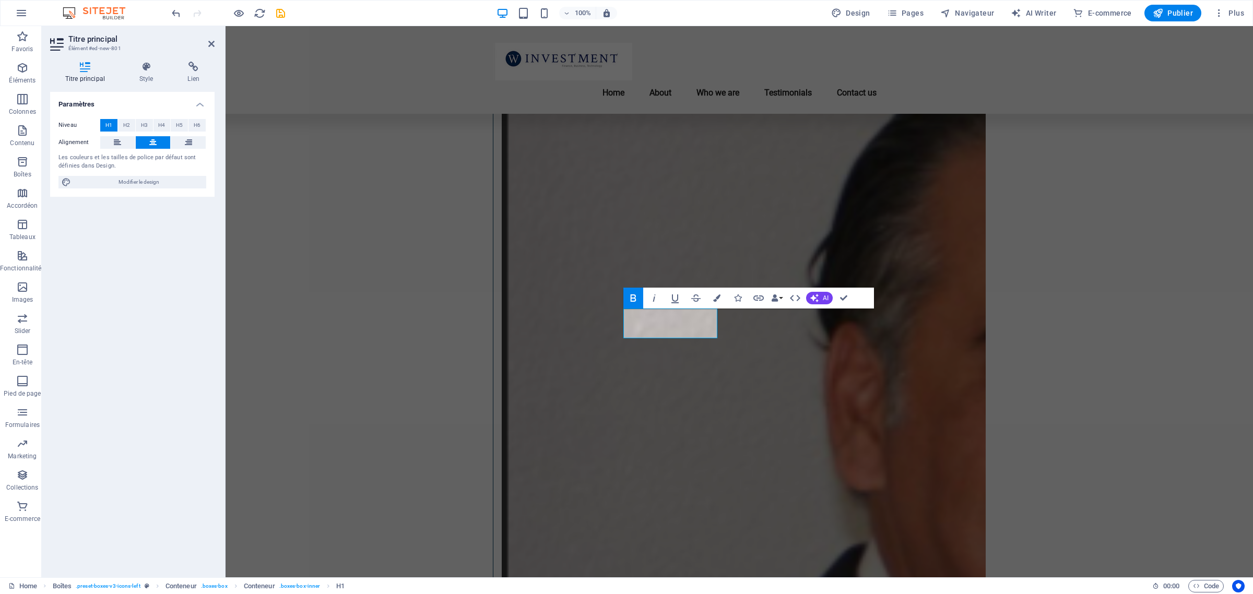
click at [110, 125] on span "H1" at bounding box center [108, 125] width 7 height 13
click at [718, 299] on icon "button" at bounding box center [716, 297] width 7 height 7
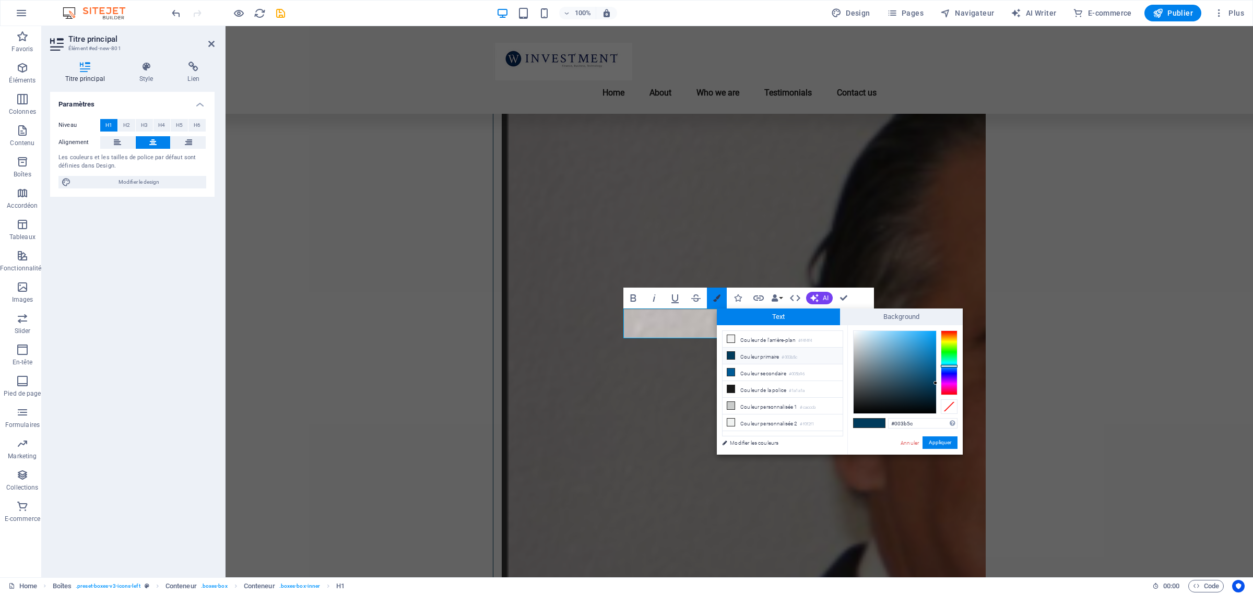
click at [718, 299] on icon "button" at bounding box center [716, 297] width 7 height 7
click at [781, 295] on button "Data Bindings" at bounding box center [776, 298] width 15 height 21
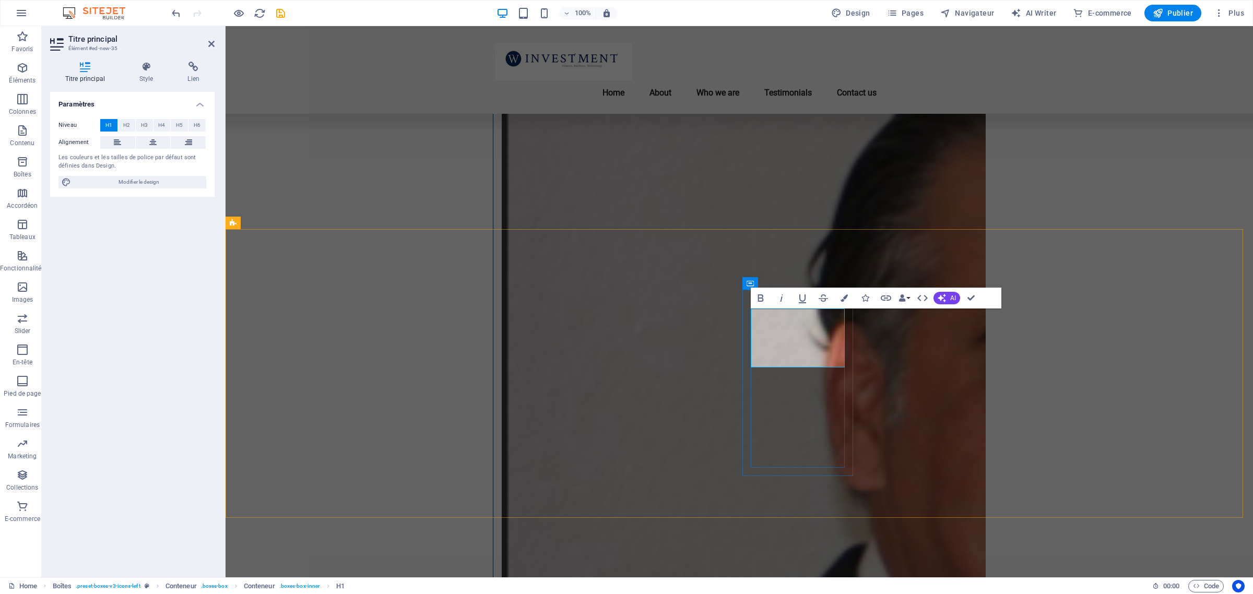
drag, startPoint x: 823, startPoint y: 360, endPoint x: 854, endPoint y: 361, distance: 31.3
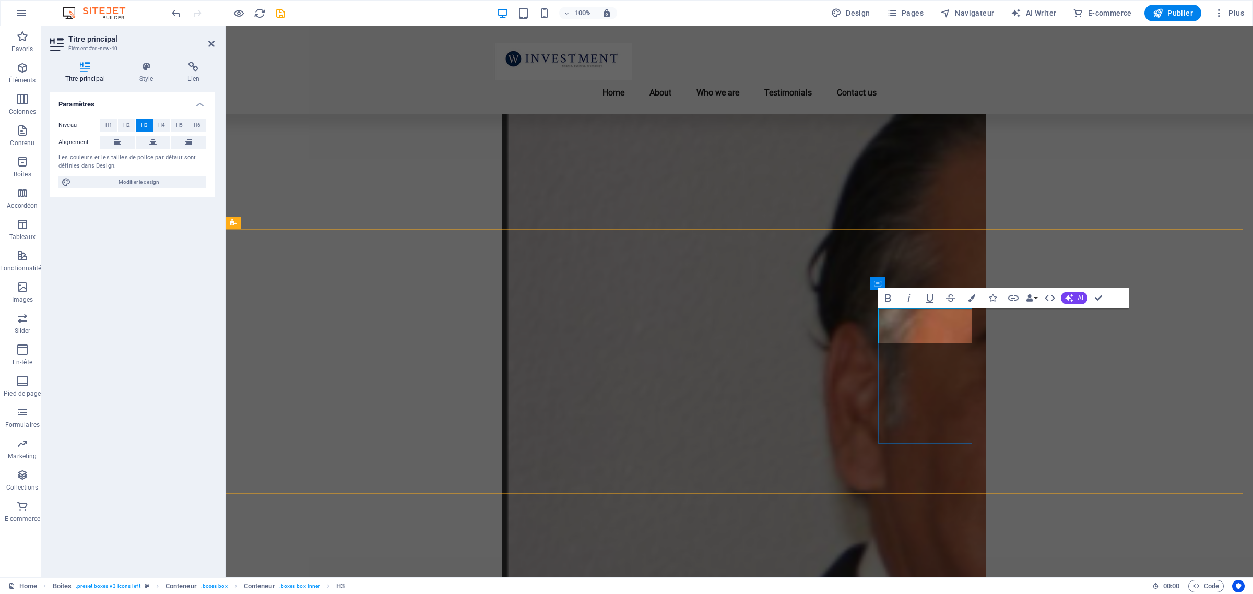
scroll to position [0, 3]
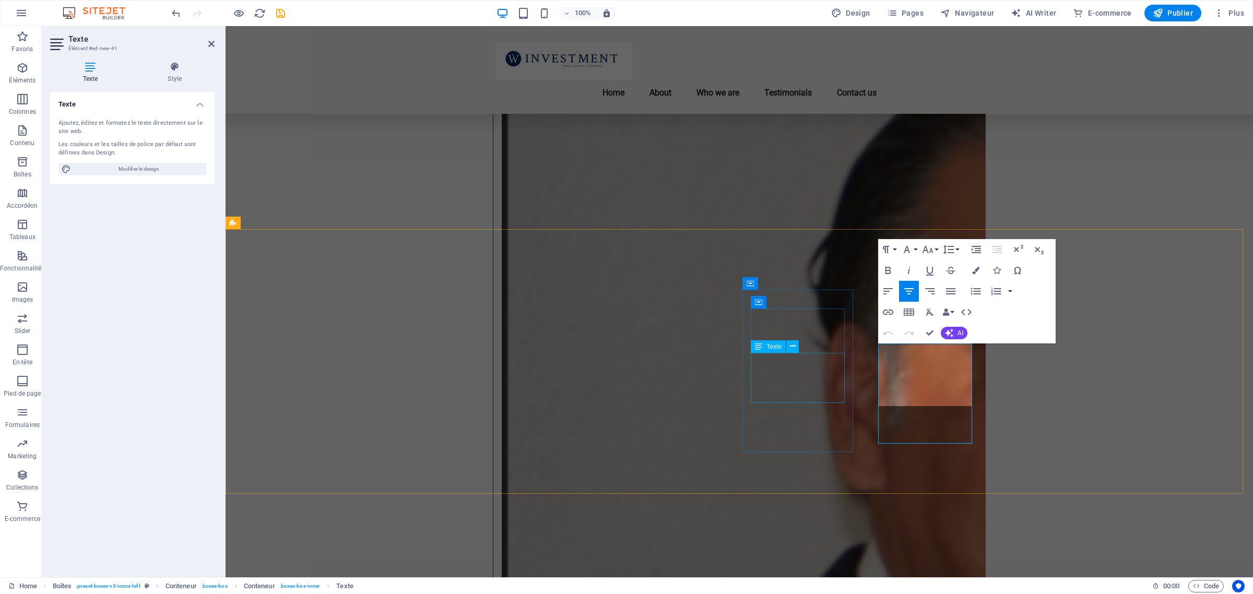
scroll to position [325, 1]
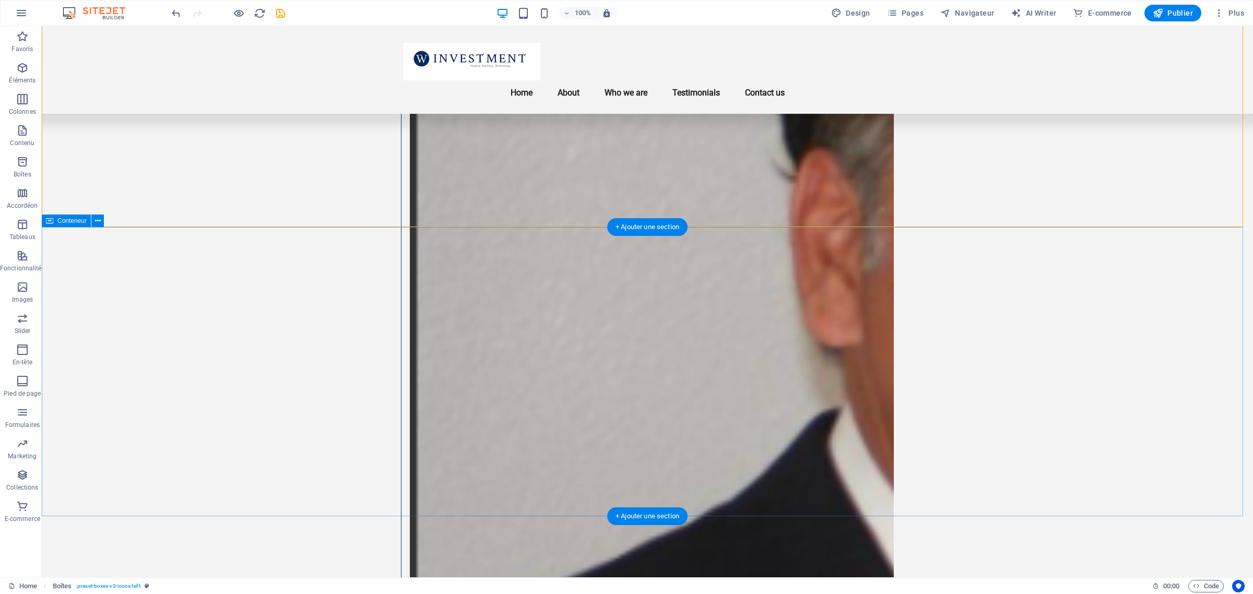
scroll to position [1501, 0]
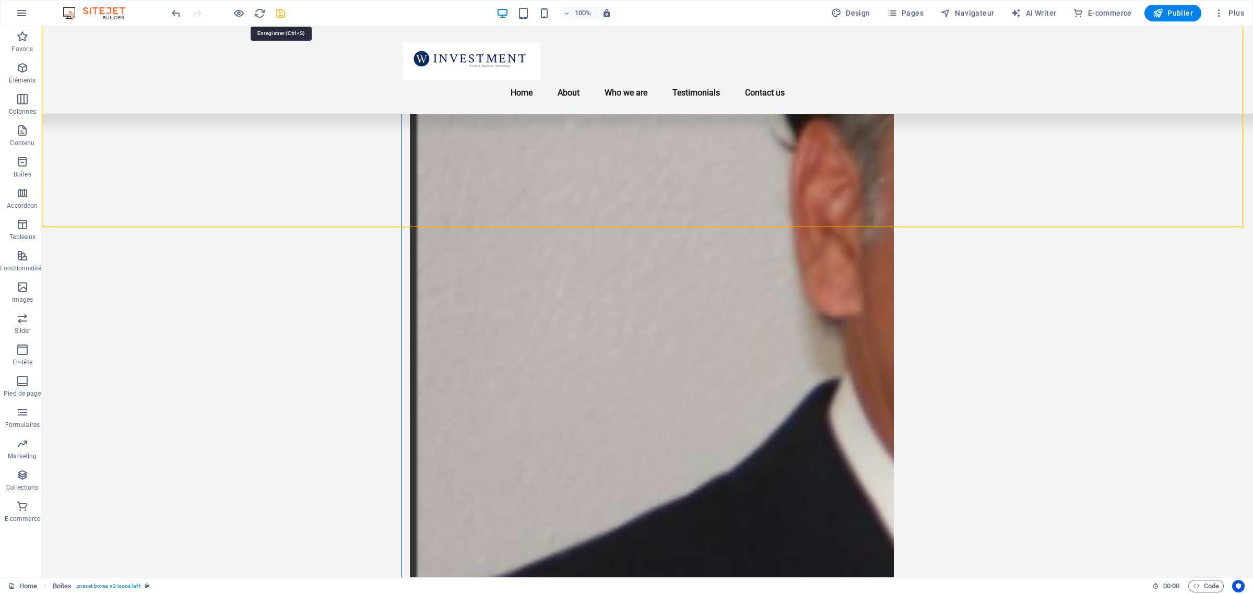
click at [277, 11] on icon "save" at bounding box center [281, 13] width 12 height 12
checkbox input "false"
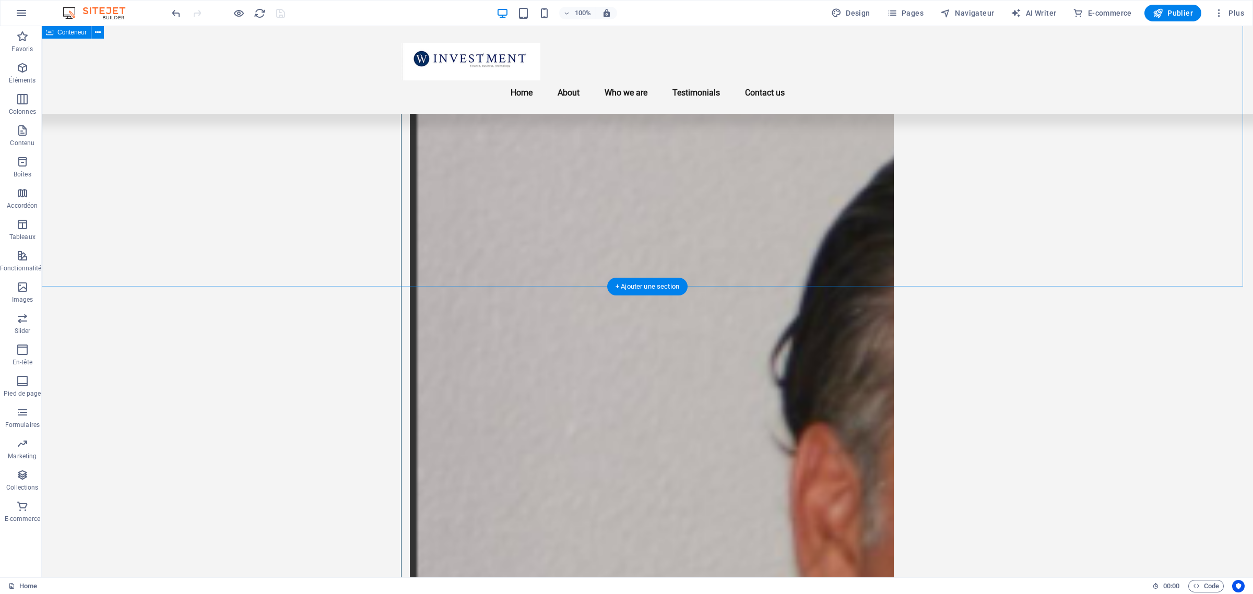
scroll to position [1175, 0]
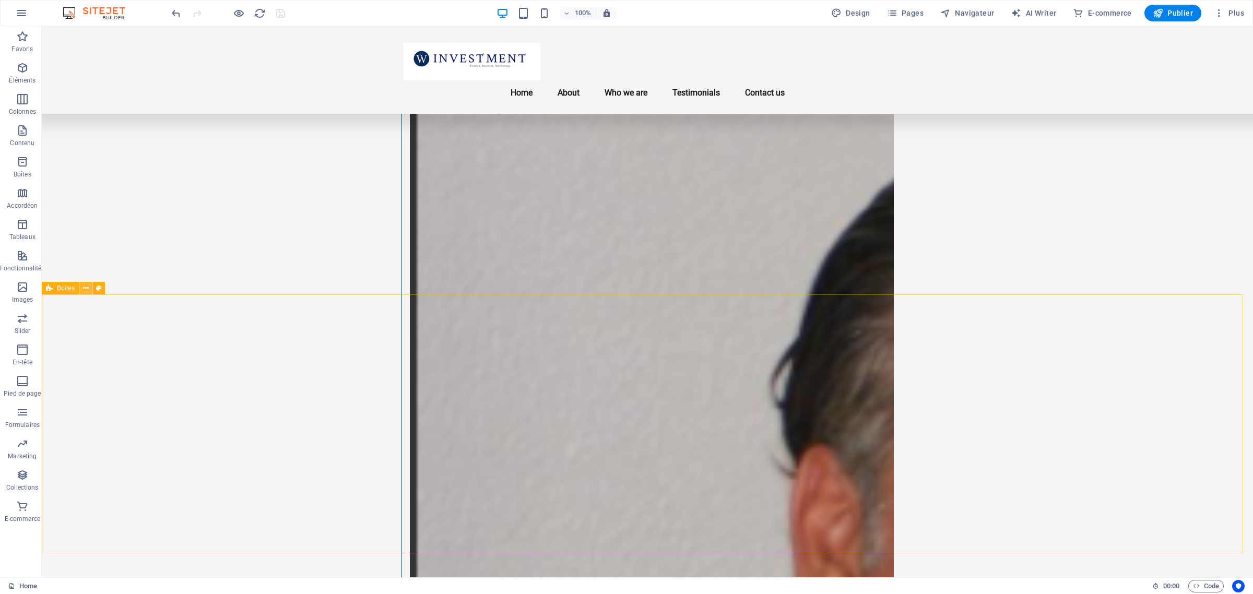
click at [87, 288] on icon at bounding box center [86, 288] width 6 height 11
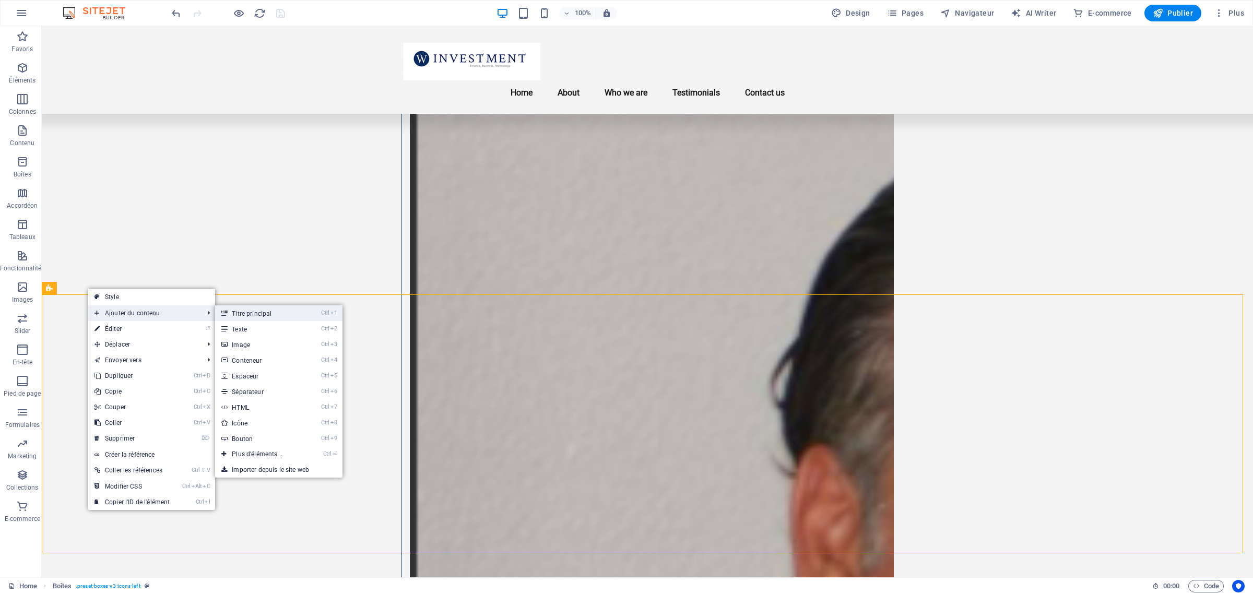
click at [264, 318] on link "Ctrl 1 Titre principal" at bounding box center [259, 313] width 88 height 16
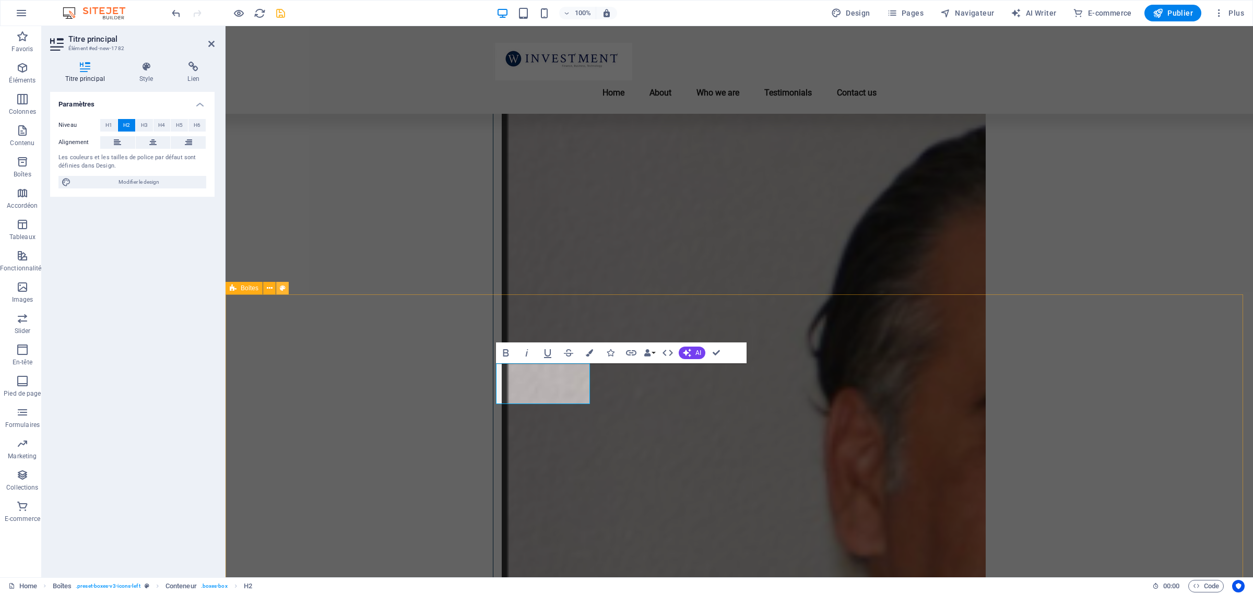
click at [280, 287] on icon at bounding box center [283, 288] width 6 height 11
select select "rem"
select select "px"
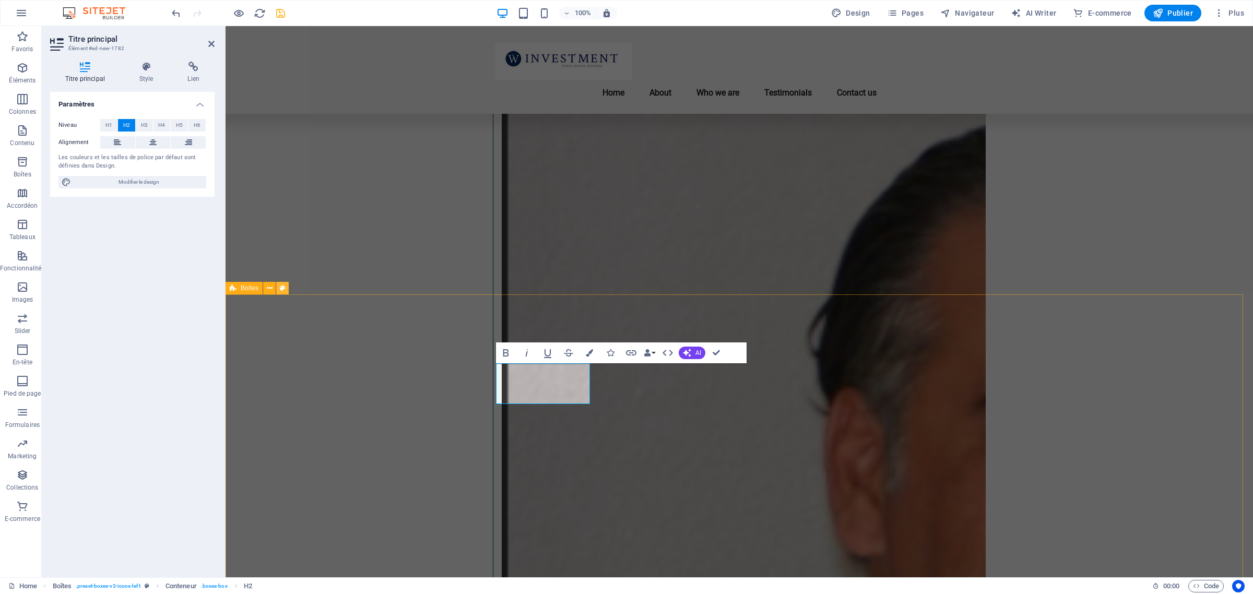
select select "preset-boxes-v3-icons-left"
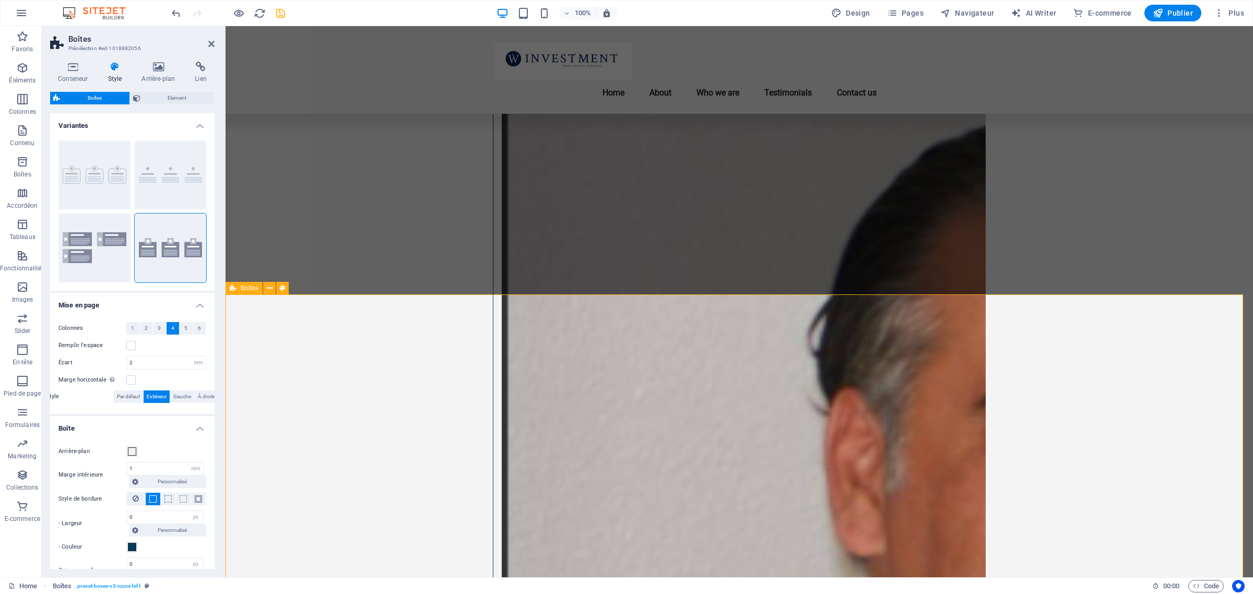
click at [267, 286] on icon at bounding box center [270, 288] width 6 height 11
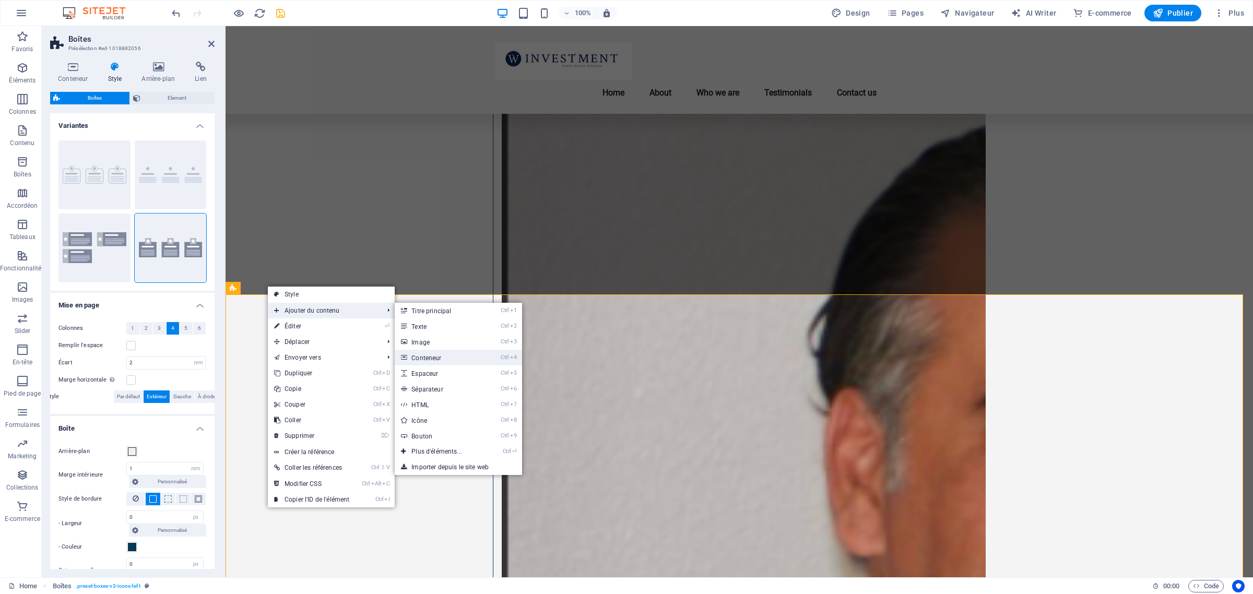
click at [436, 353] on link "Ctrl 4 Conteneur" at bounding box center [439, 358] width 88 height 16
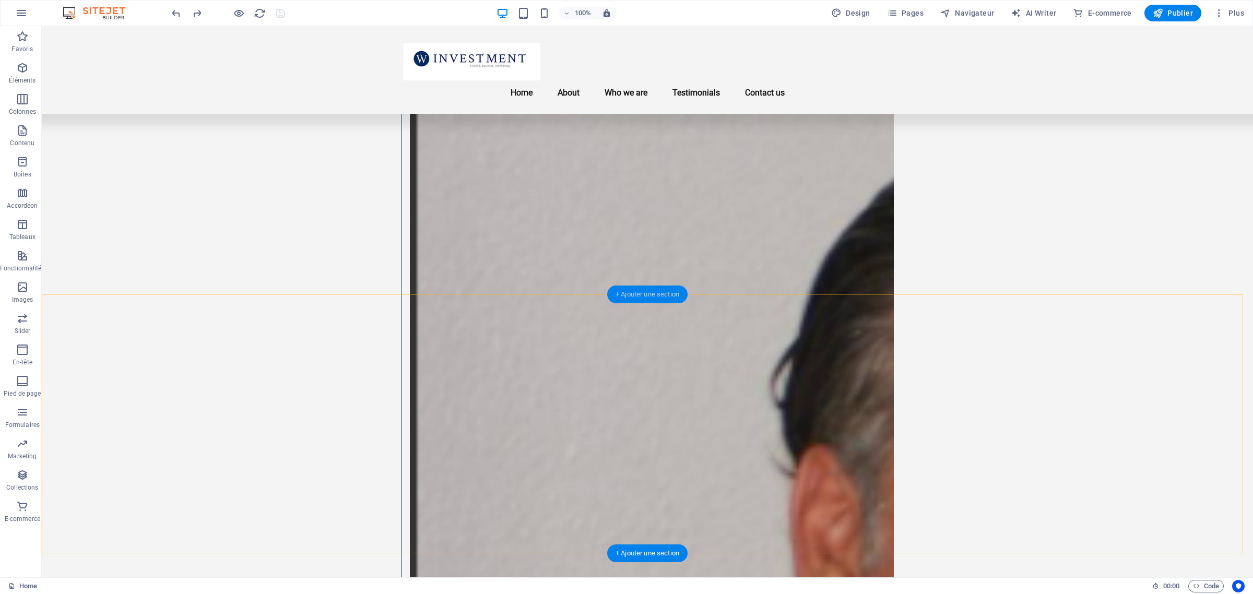
click at [655, 293] on div "+ Ajouter une section" at bounding box center [647, 295] width 80 height 18
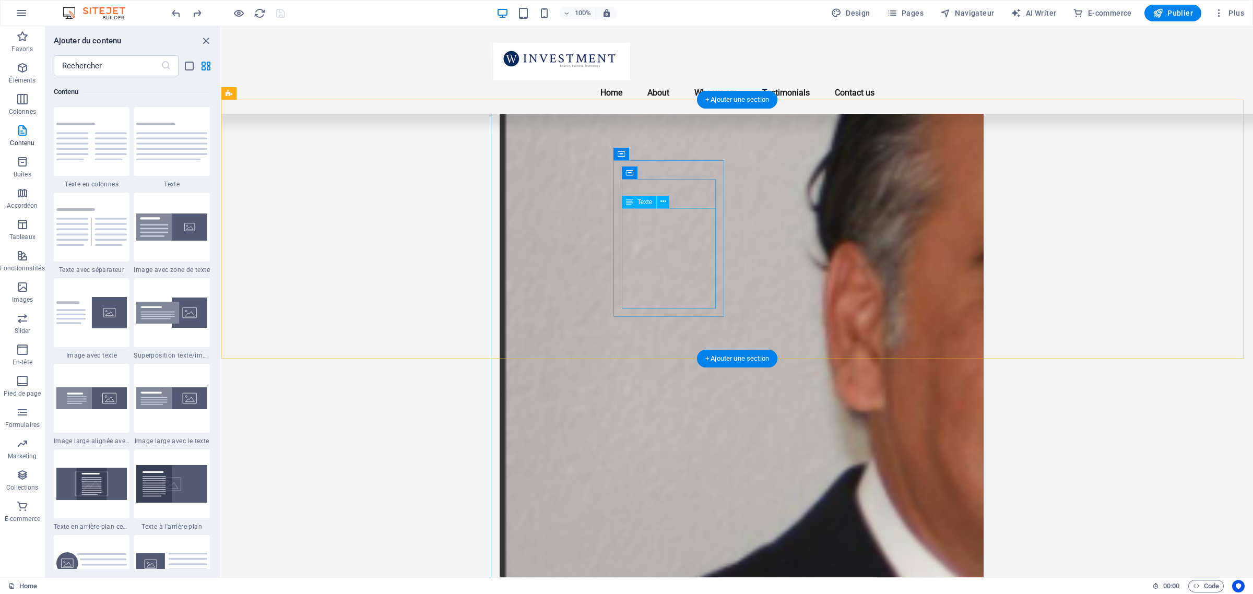
scroll to position [1370, 0]
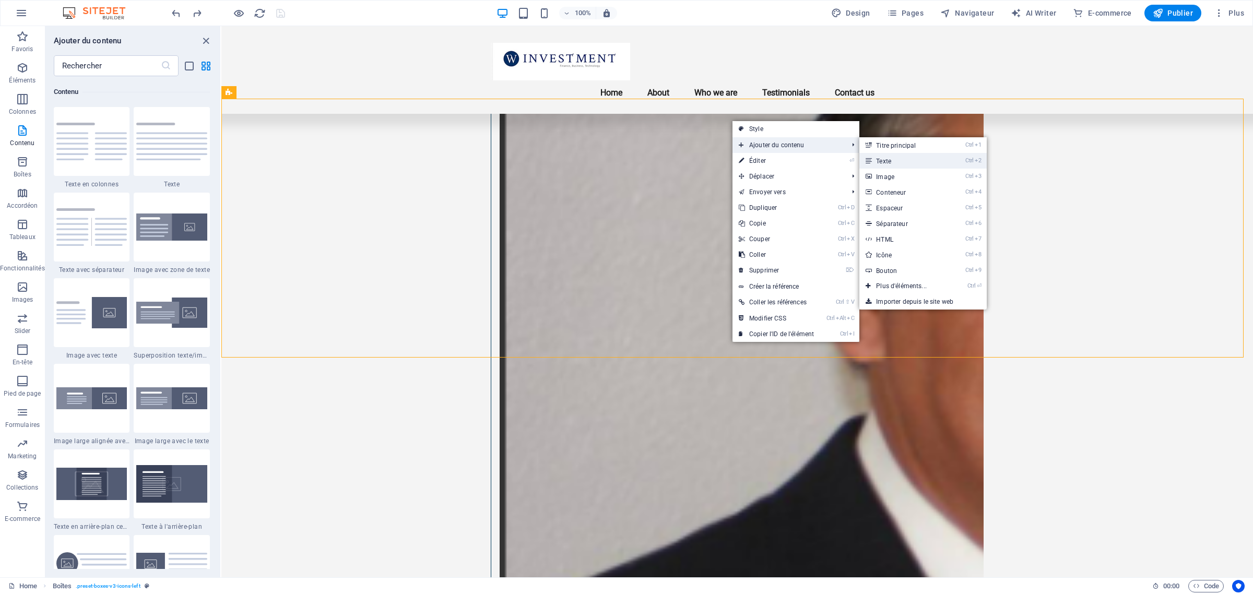
click at [896, 161] on link "Ctrl 2 Texte" at bounding box center [903, 161] width 88 height 16
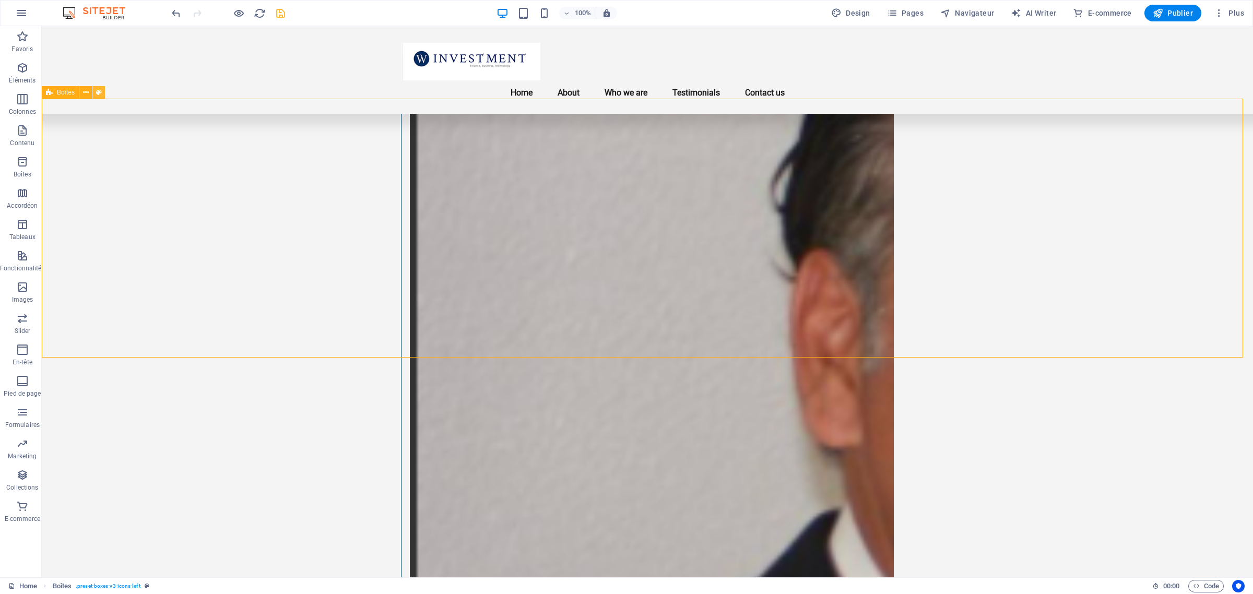
click at [100, 90] on icon at bounding box center [99, 92] width 6 height 11
select select "rem"
select select "px"
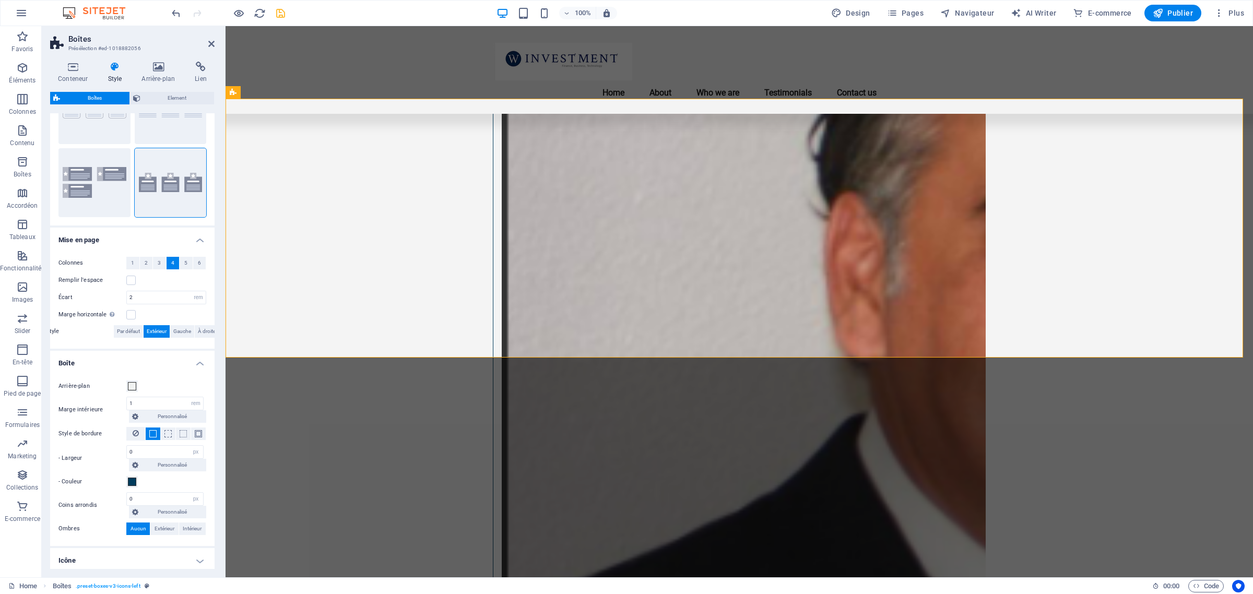
scroll to position [111, 0]
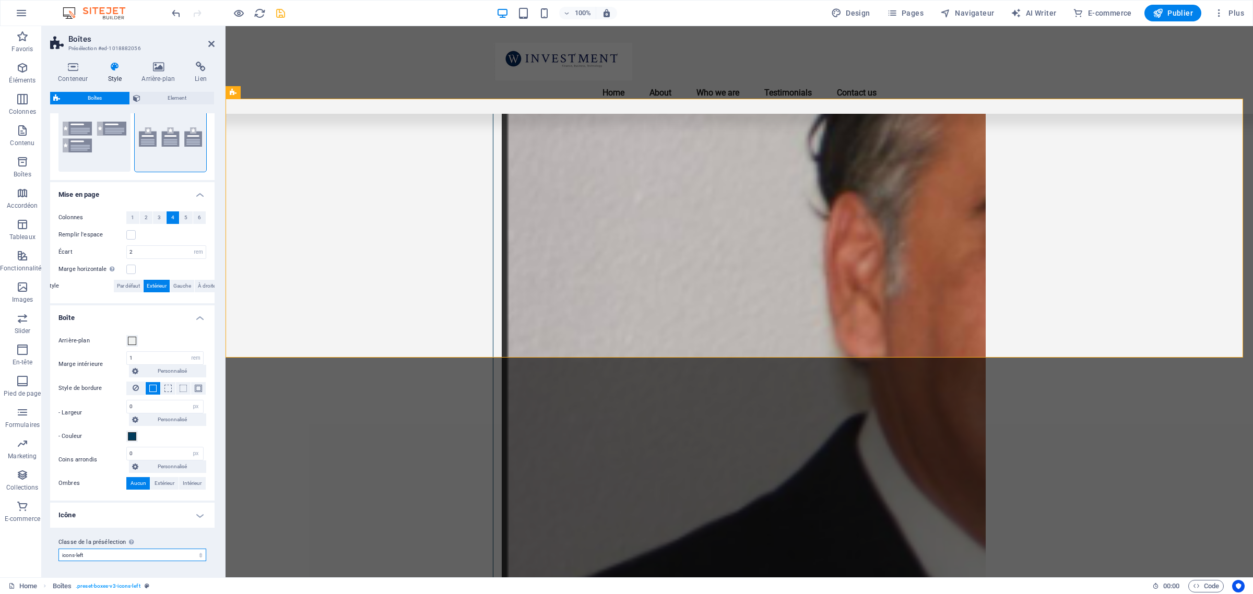
click at [152, 555] on select "border icons-left icons-outside contact-5 services2 Ajouter la classe de la pré…" at bounding box center [132, 555] width 148 height 13
click at [58, 549] on select "border icons-left icons-outside contact-5 services2 Ajouter la classe de la pré…" at bounding box center [132, 555] width 148 height 13
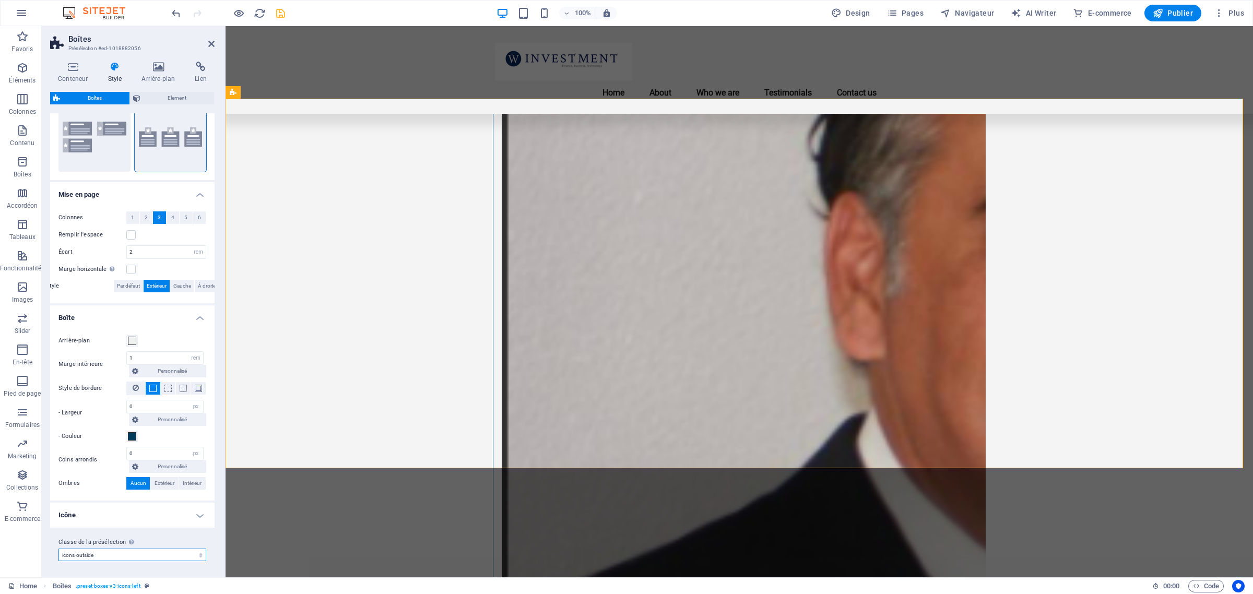
click at [131, 551] on select "border icons-left icons-outside contact-5 services2 Ajouter la classe de la pré…" at bounding box center [132, 555] width 148 height 13
click at [58, 549] on select "border icons-left icons-outside contact-5 services2 Ajouter la classe de la pré…" at bounding box center [132, 555] width 148 height 13
select select "preset-boxes-v3-icons-left"
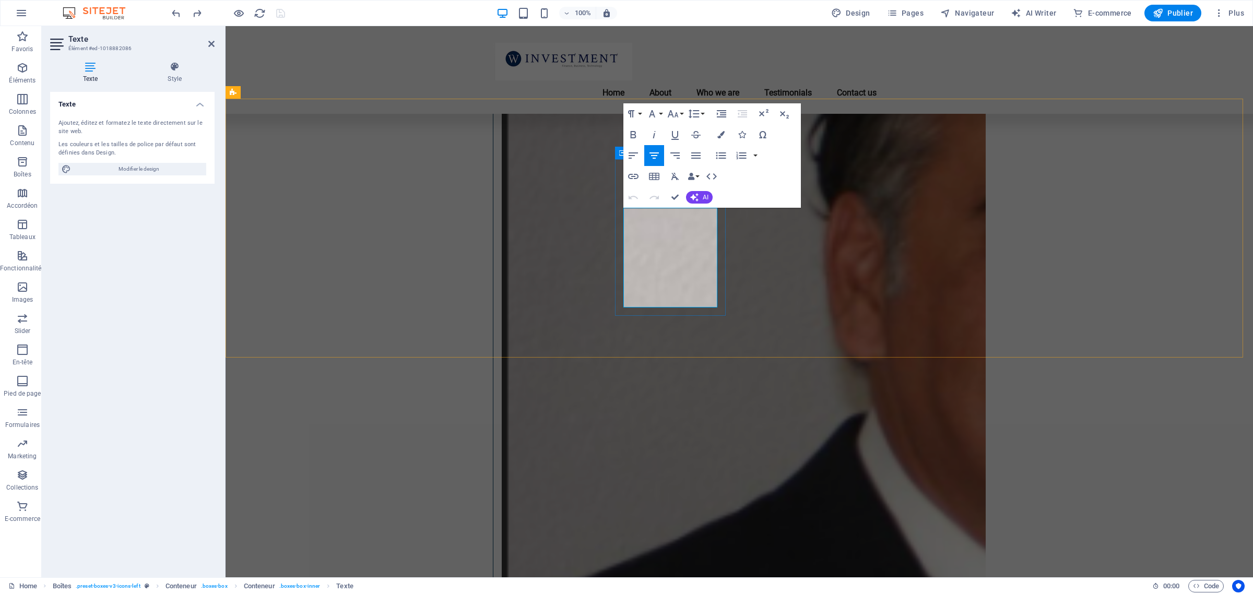
scroll to position [559, 3]
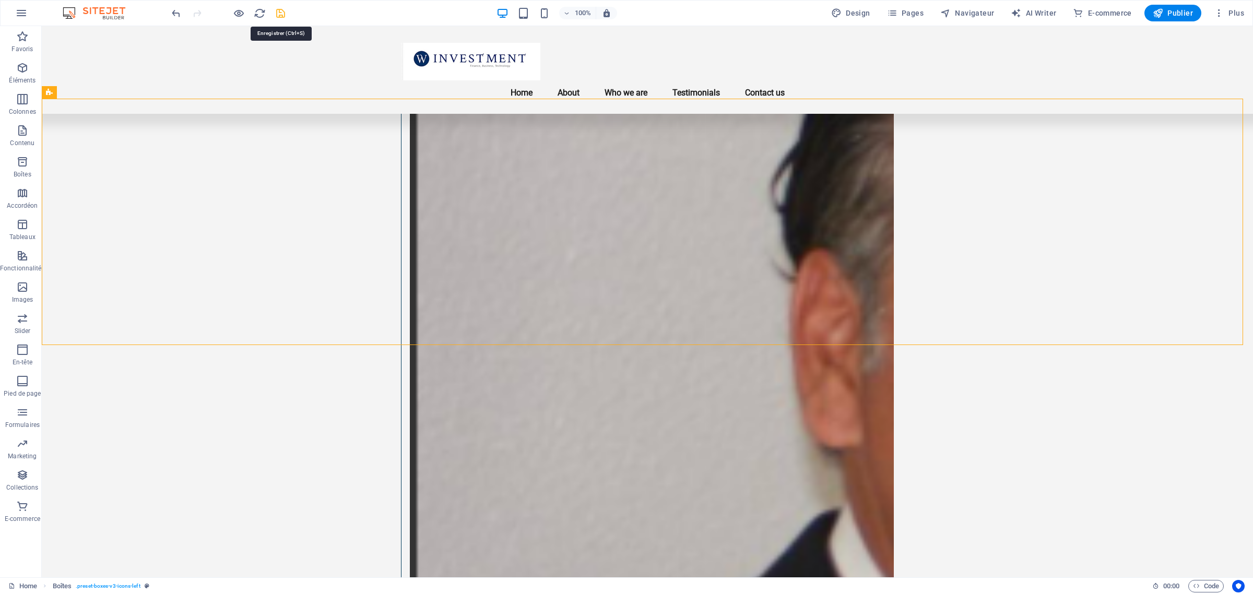
click at [283, 13] on icon "save" at bounding box center [281, 13] width 12 height 12
checkbox input "false"
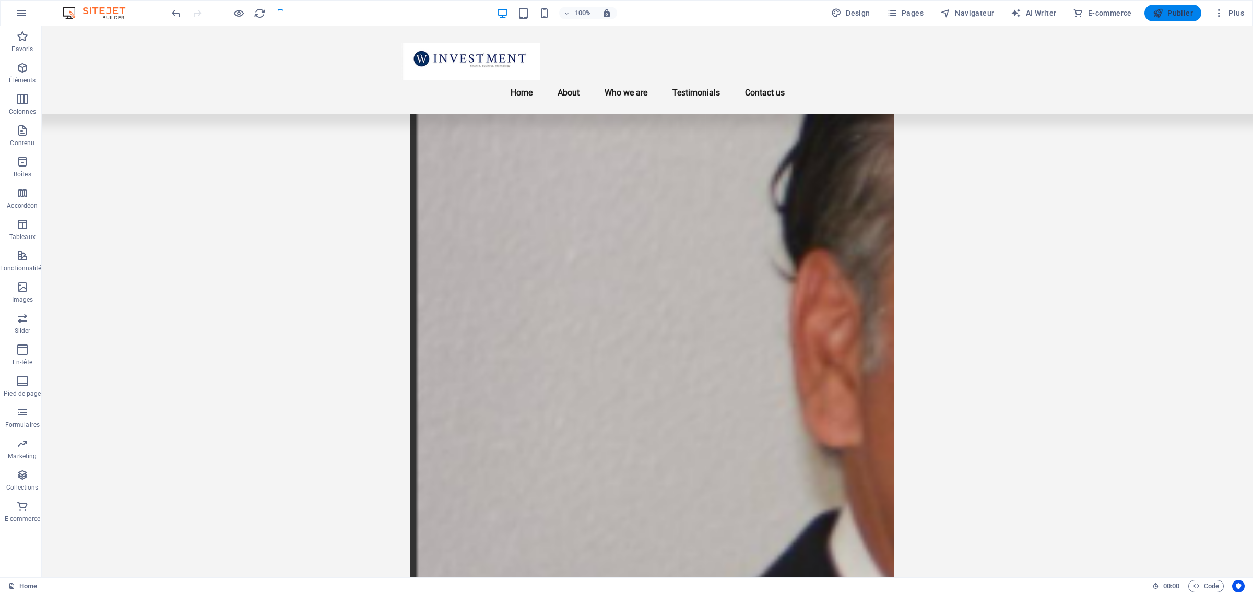
click at [1182, 12] on span "Publier" at bounding box center [1173, 13] width 40 height 10
